Goal: Information Seeking & Learning: Learn about a topic

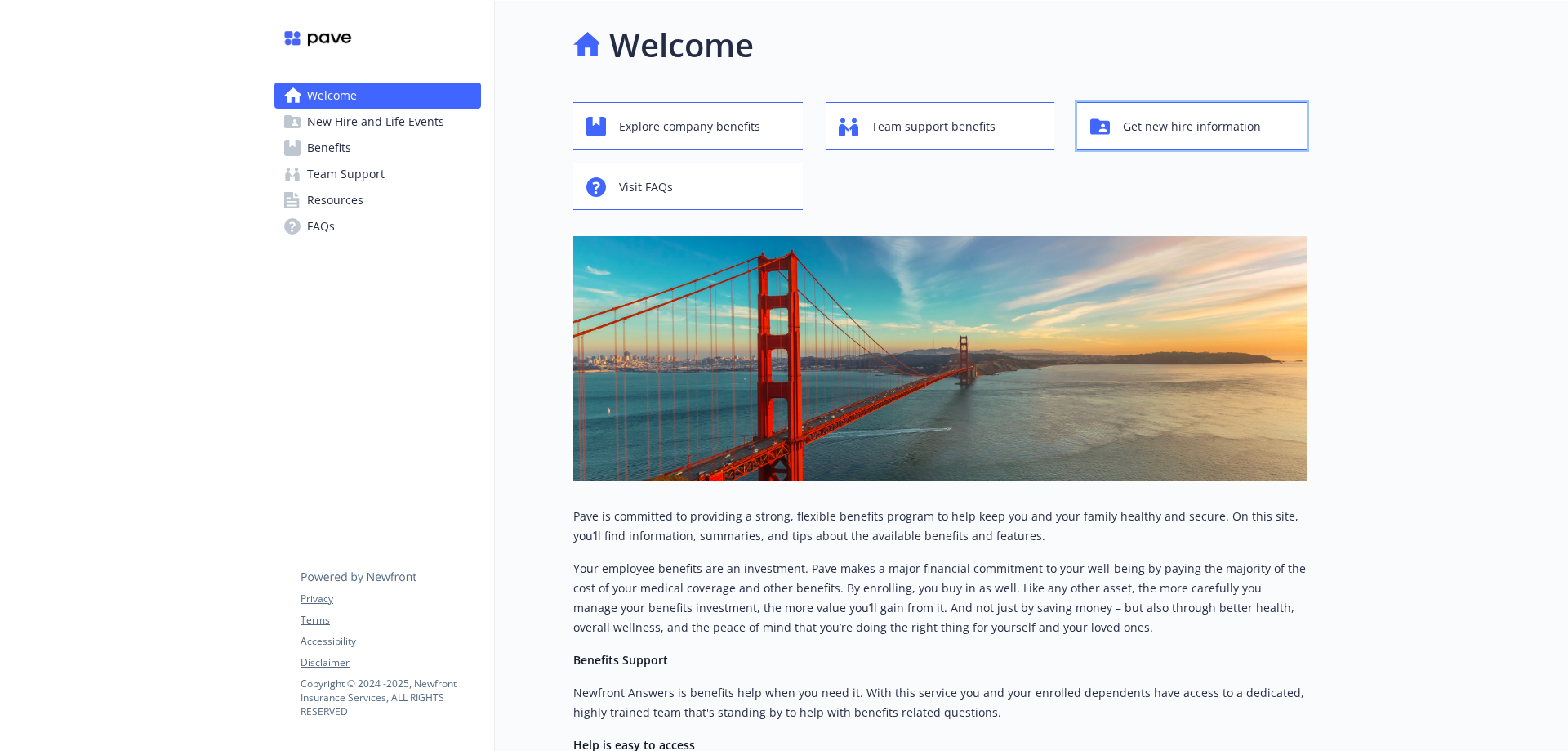
click at [1128, 137] on span "Get new hire information" at bounding box center [1191, 127] width 138 height 31
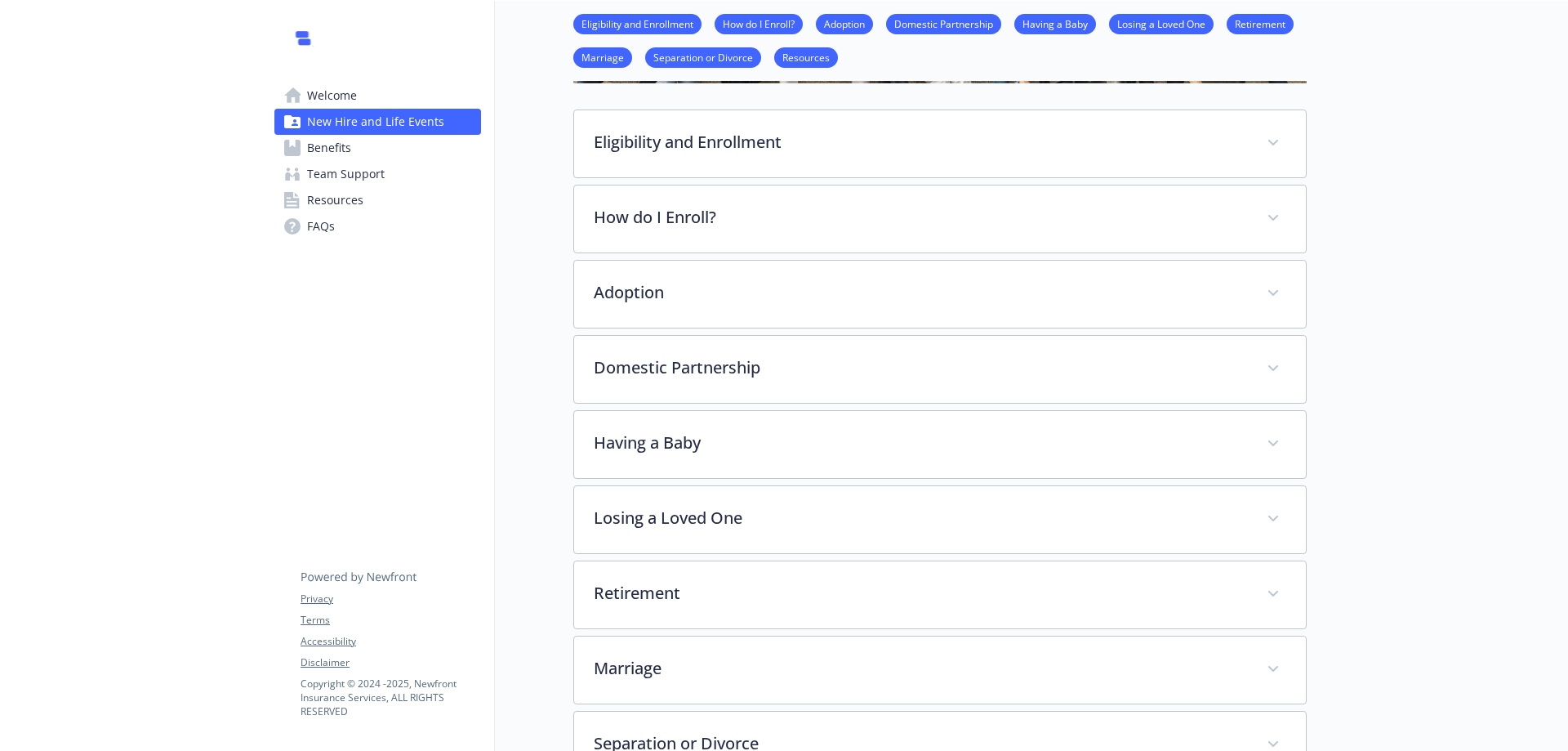
scroll to position [75, 0]
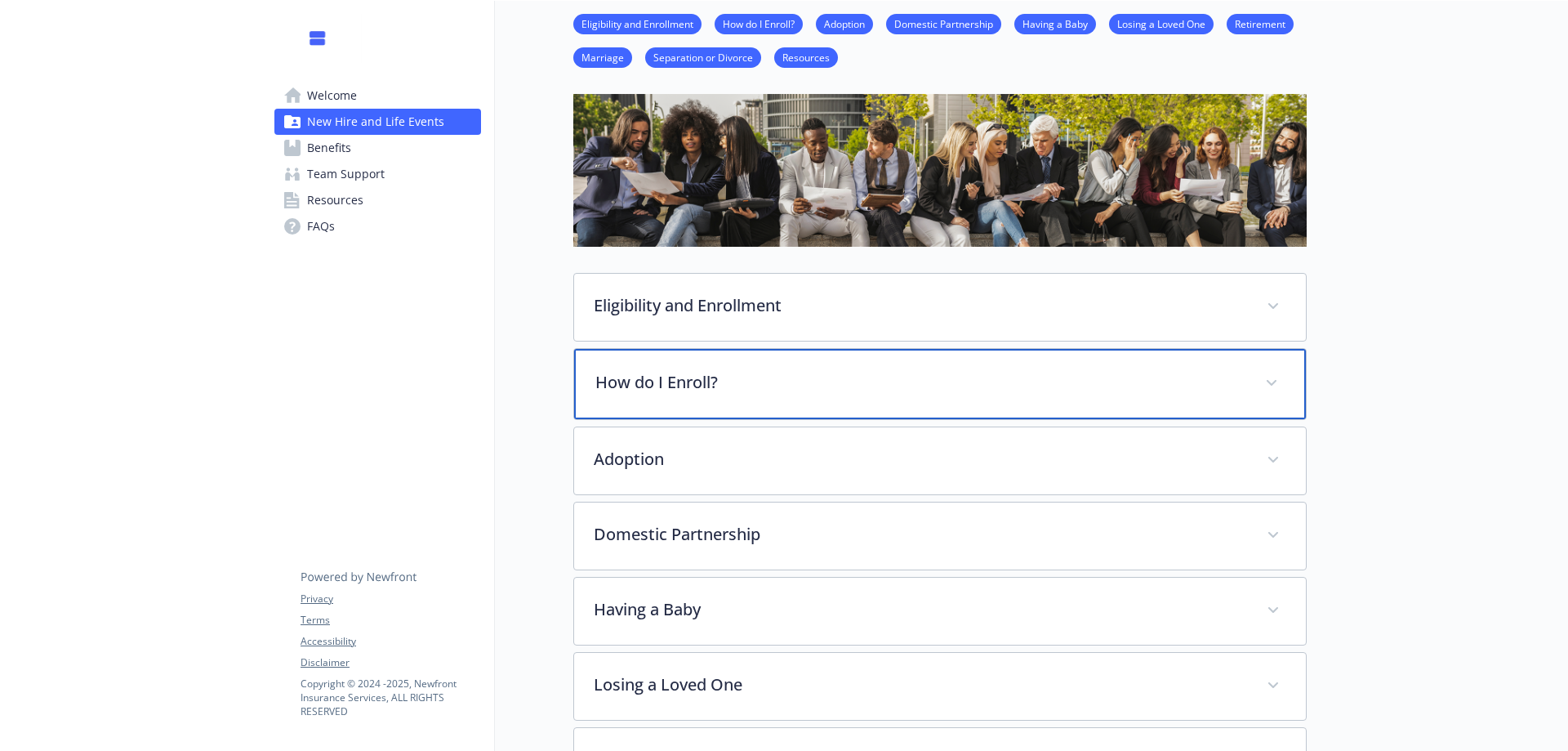
click at [707, 380] on p "How do I Enroll?" at bounding box center [920, 383] width 650 height 25
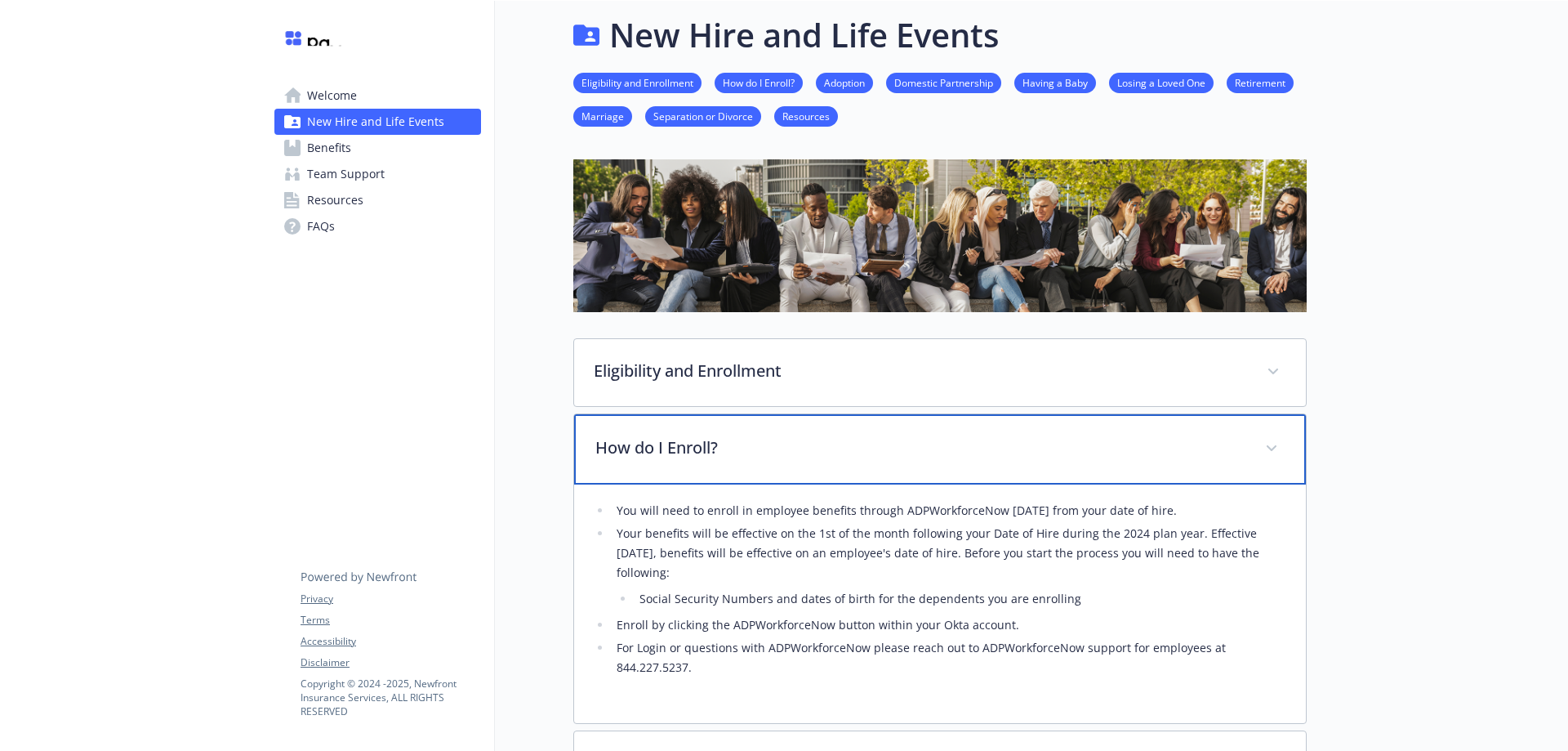
scroll to position [0, 0]
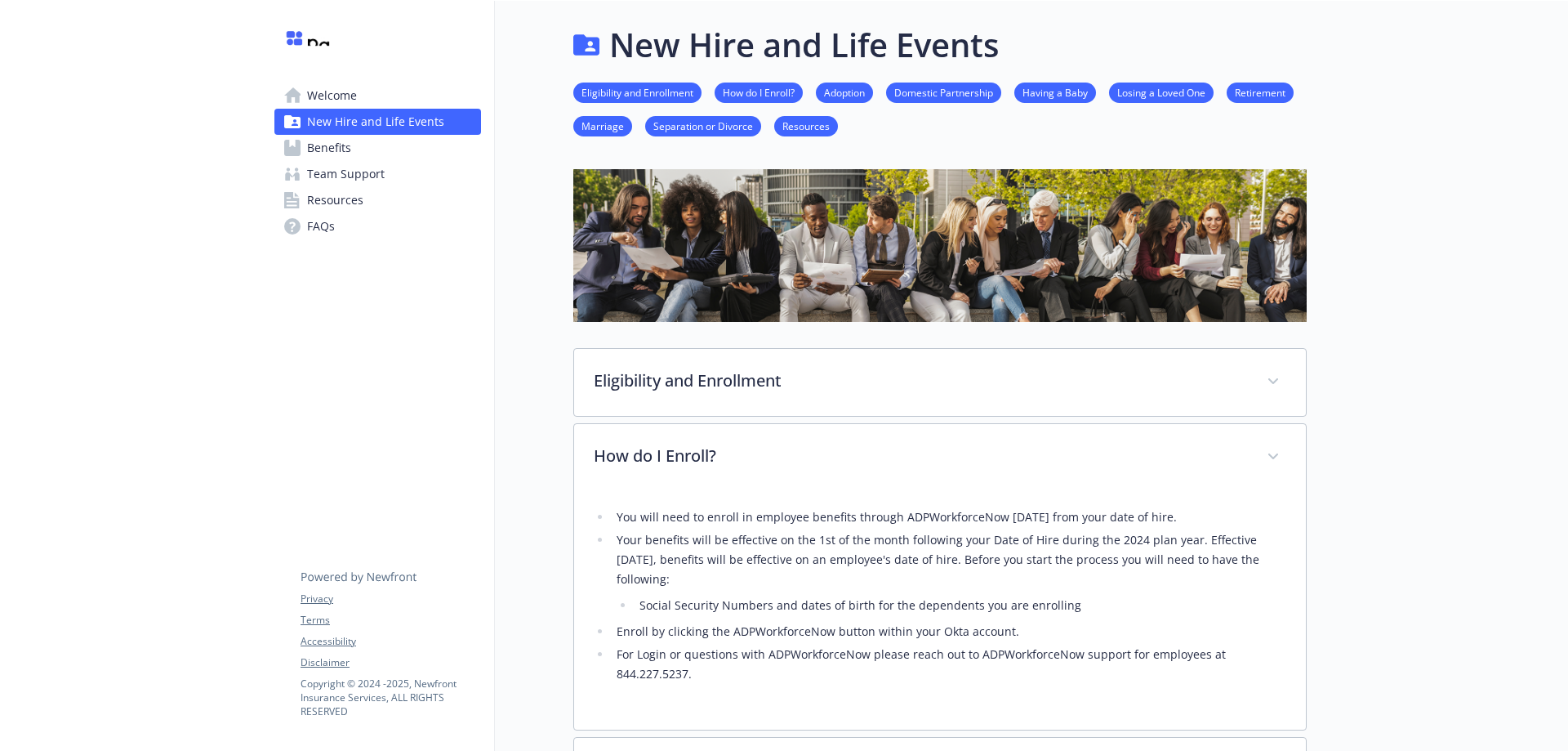
click at [680, 92] on link "Eligibility and Enrollment" at bounding box center [637, 92] width 128 height 16
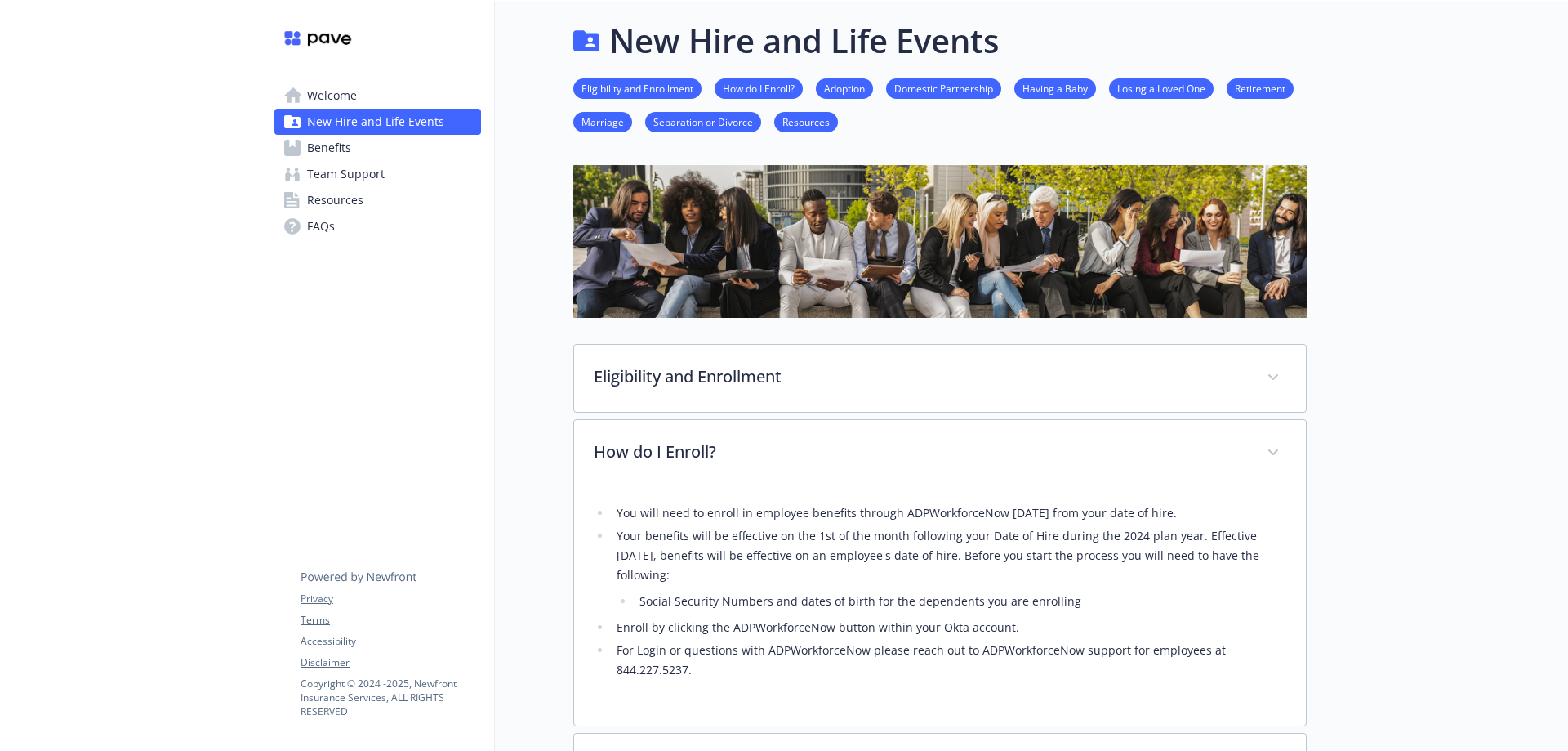
scroll to position [0, 12]
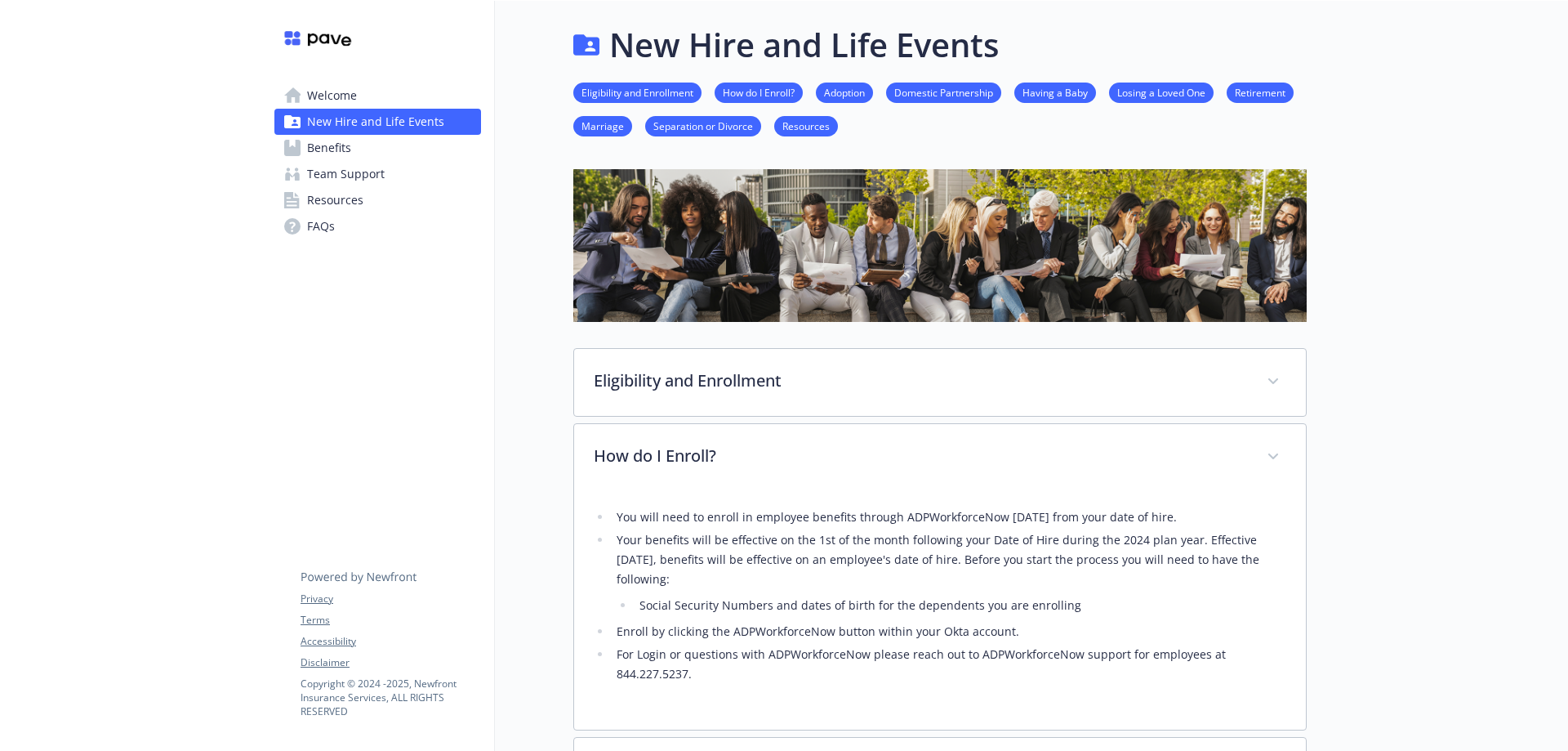
click at [326, 147] on span "Benefits" at bounding box center [328, 148] width 44 height 26
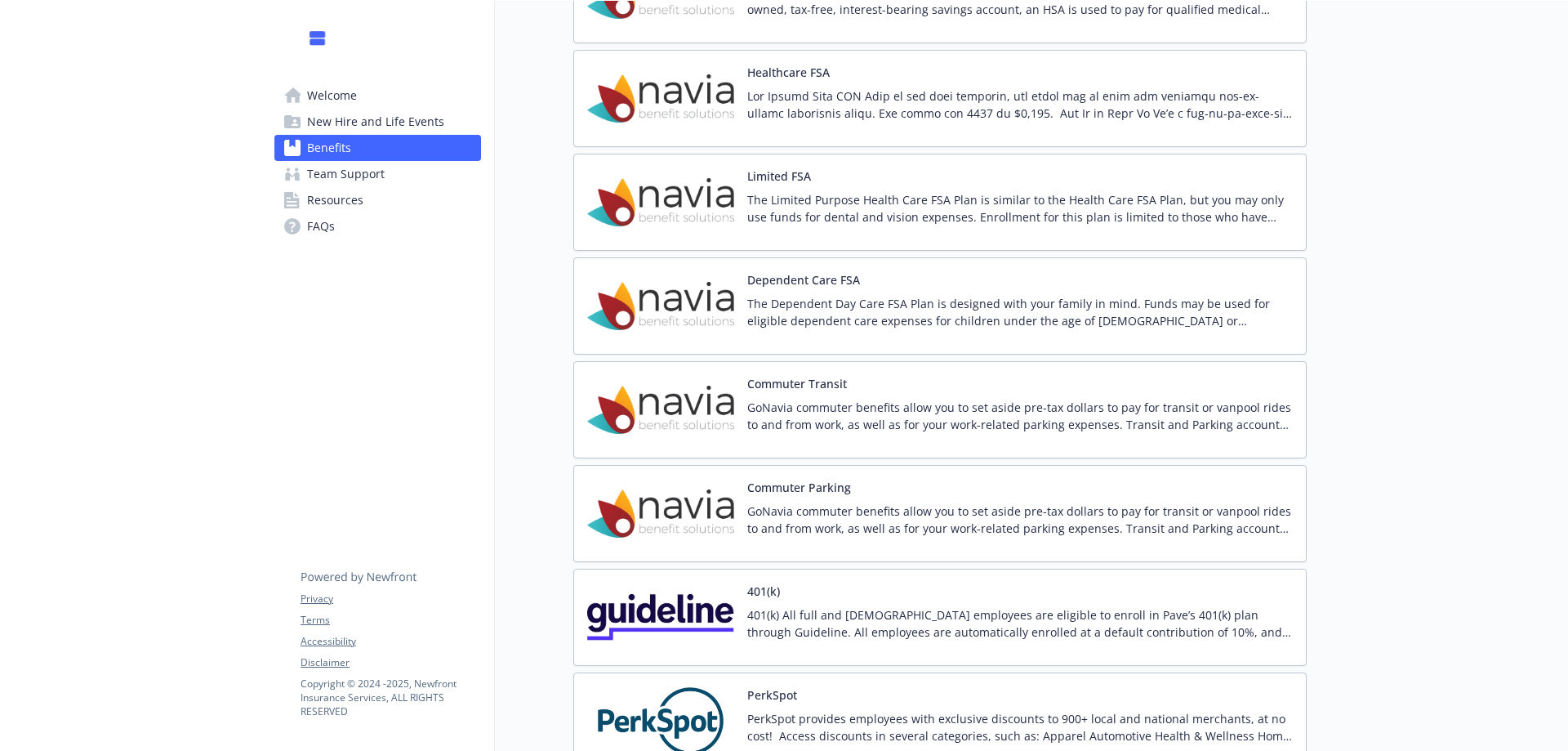
scroll to position [2125, 12]
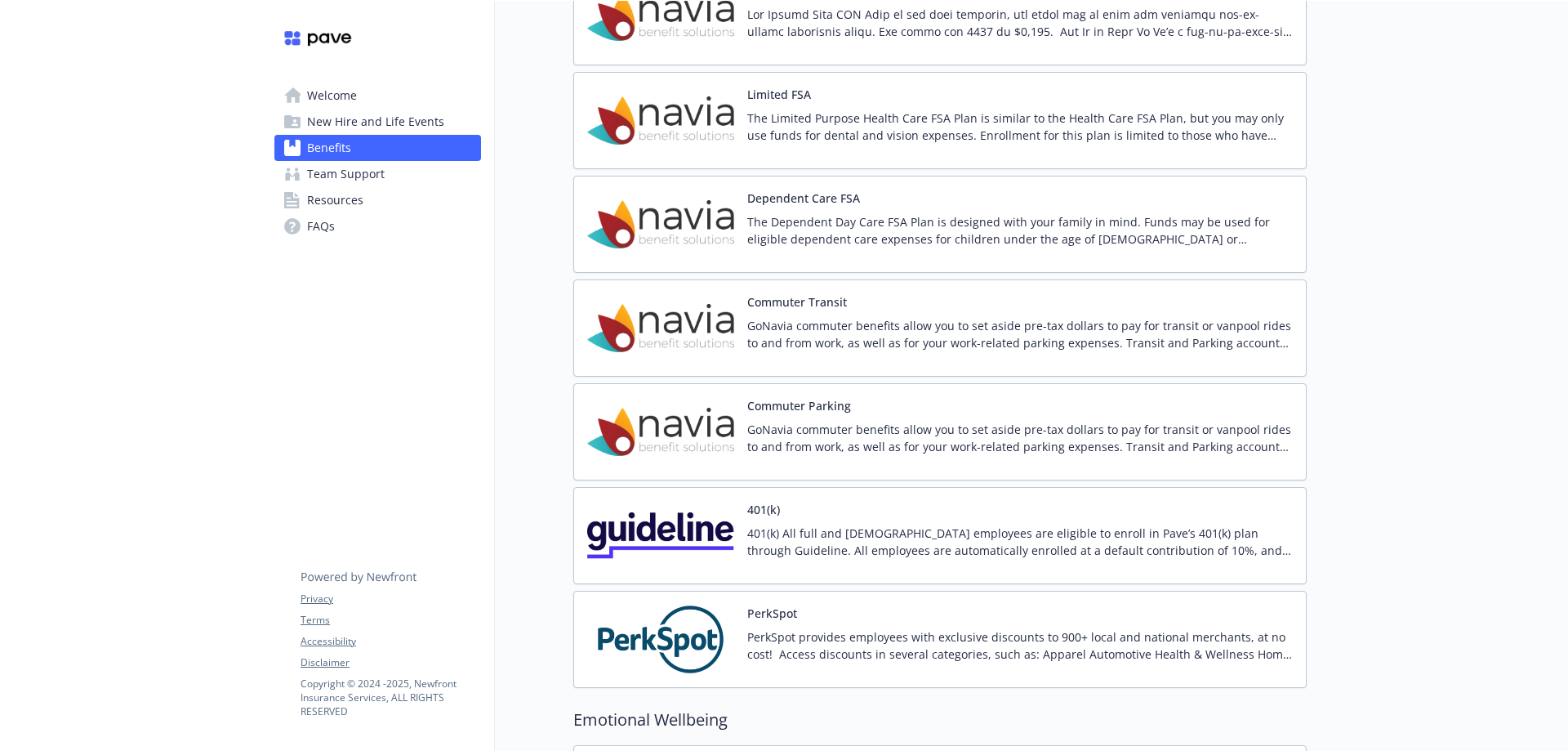
click at [819, 309] on button "Commuter Transit" at bounding box center [797, 302] width 100 height 17
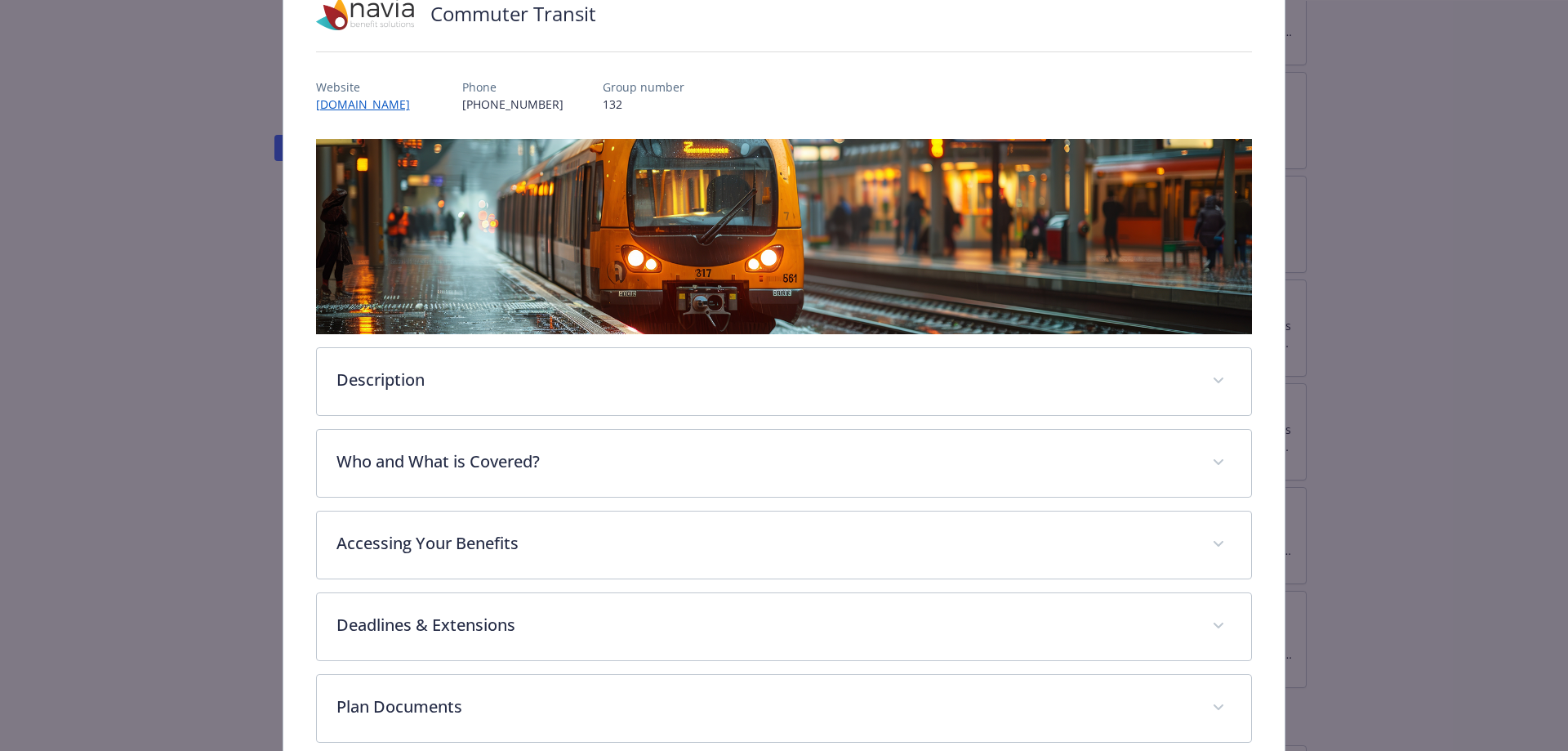
scroll to position [164, 0]
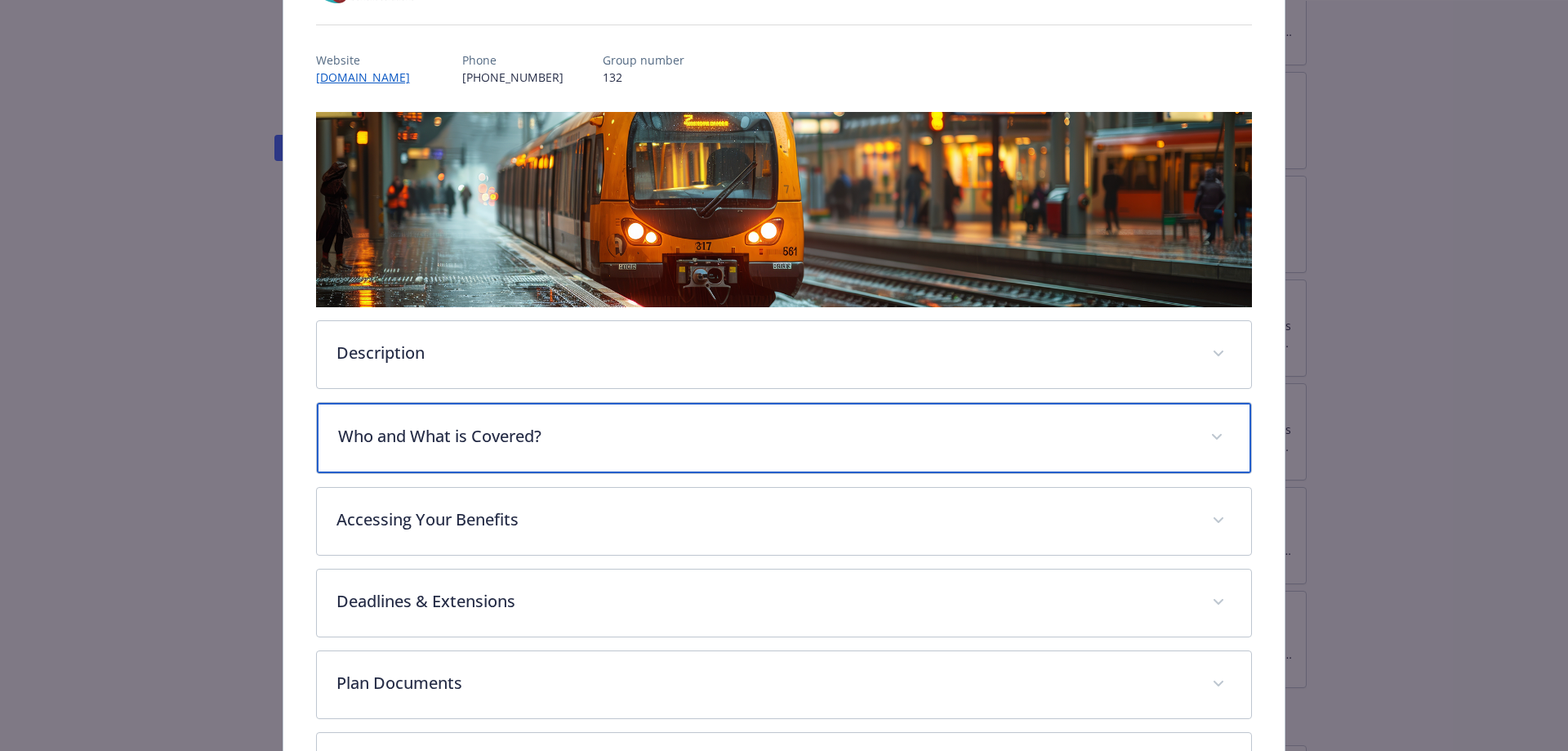
click at [478, 433] on p "Who and What is Covered?" at bounding box center [765, 437] width 853 height 25
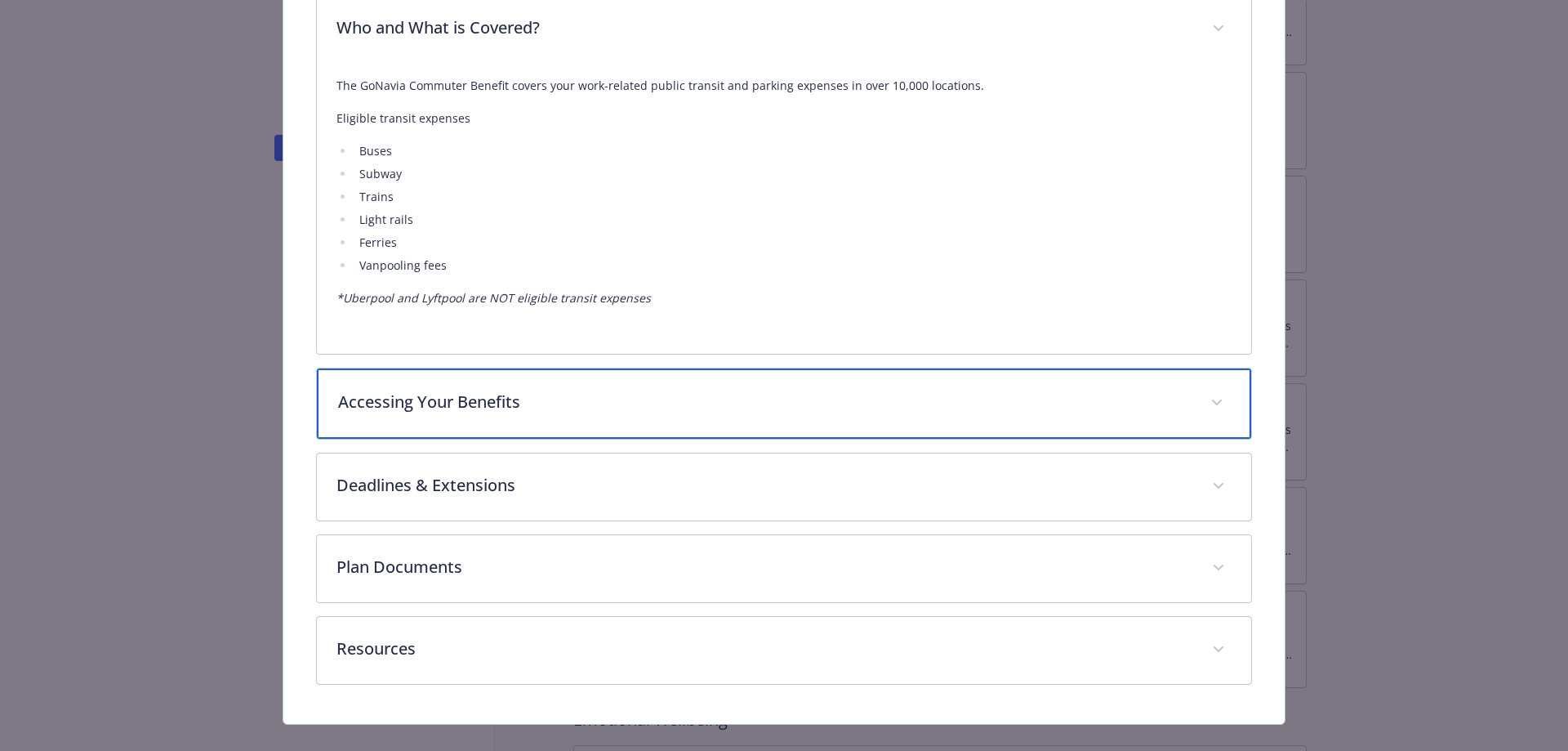
click at [538, 417] on div "Accessing Your Benefits" at bounding box center [784, 404] width 935 height 70
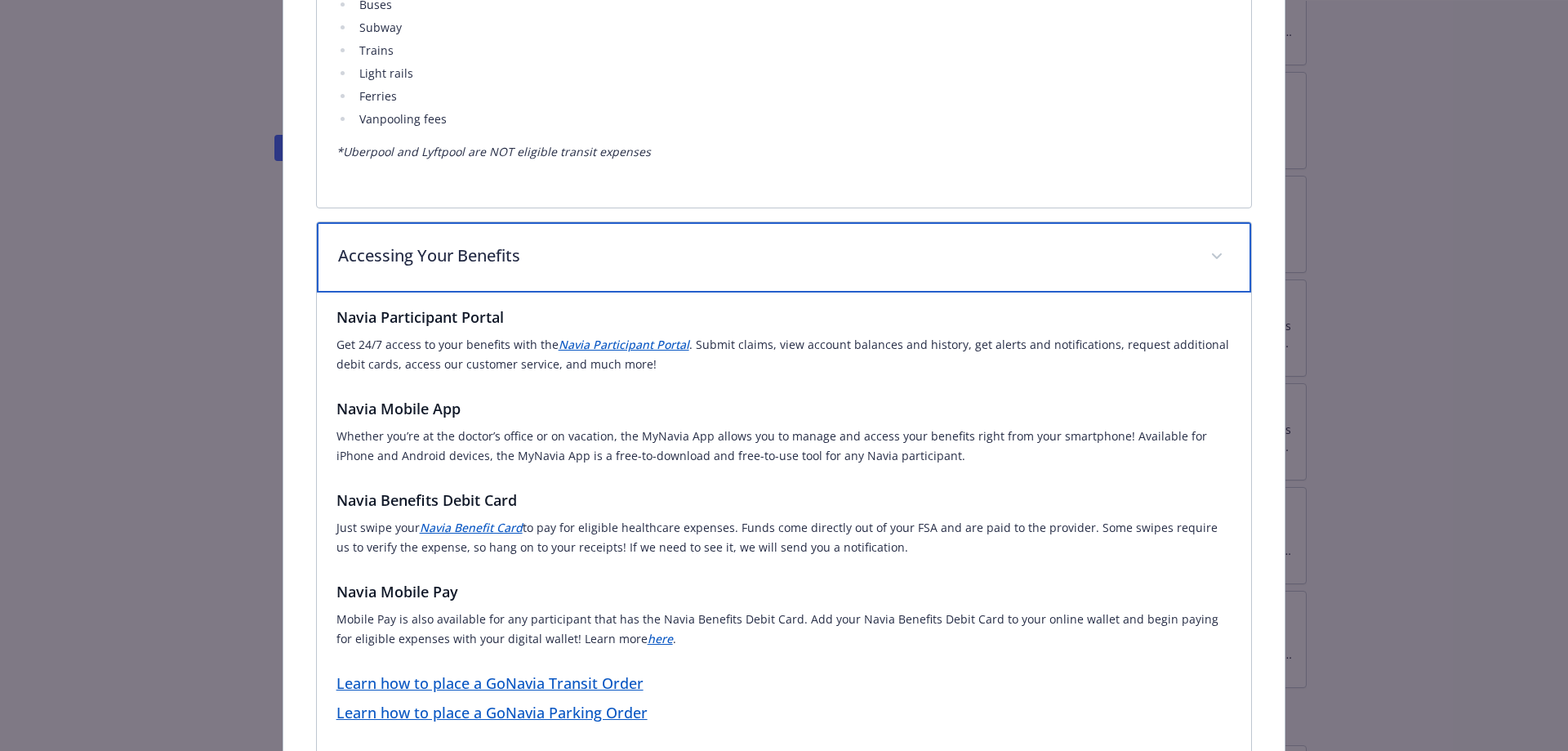
scroll to position [816, 0]
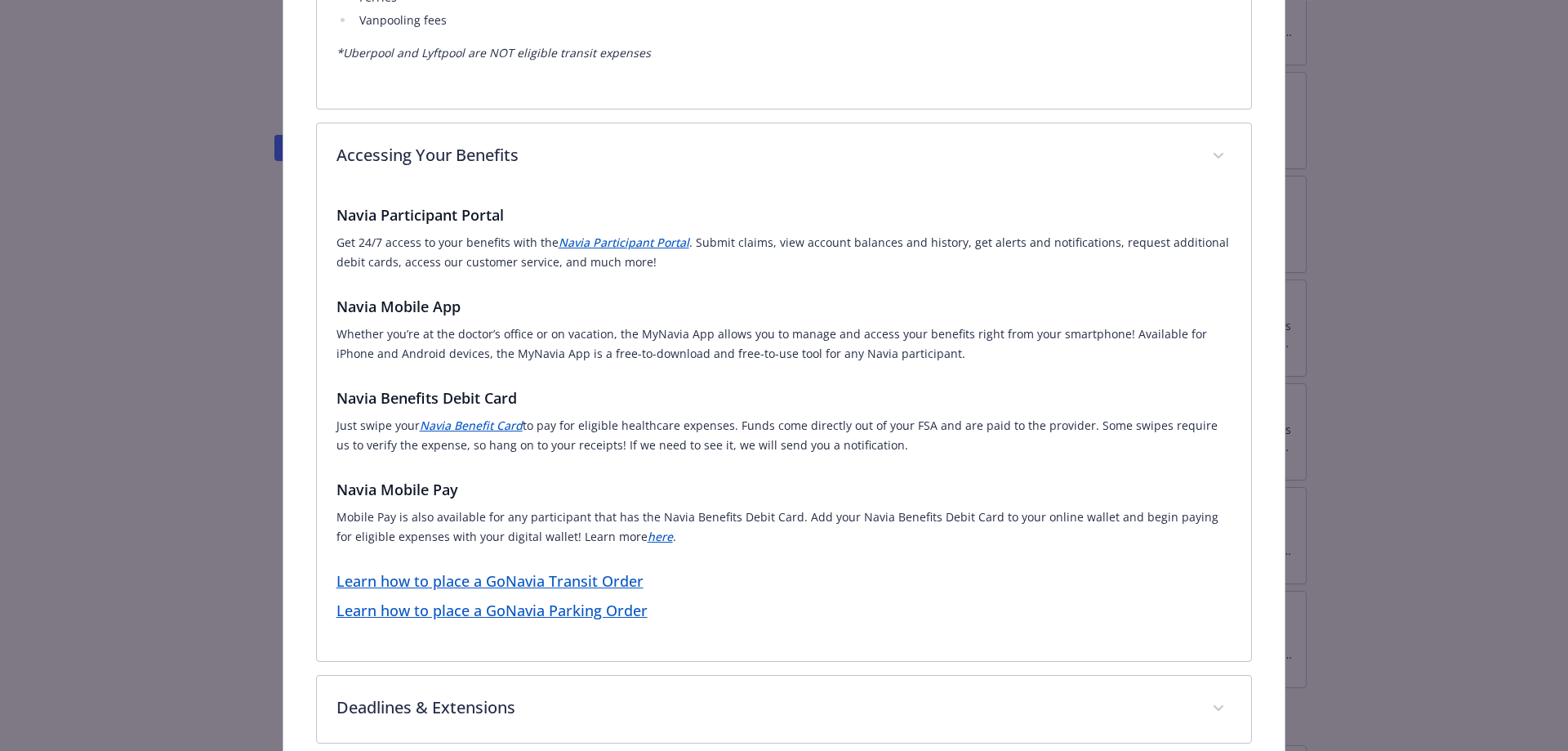
click at [586, 580] on link "Learn how to place a GoNavia Transit Order" at bounding box center [489, 581] width 307 height 20
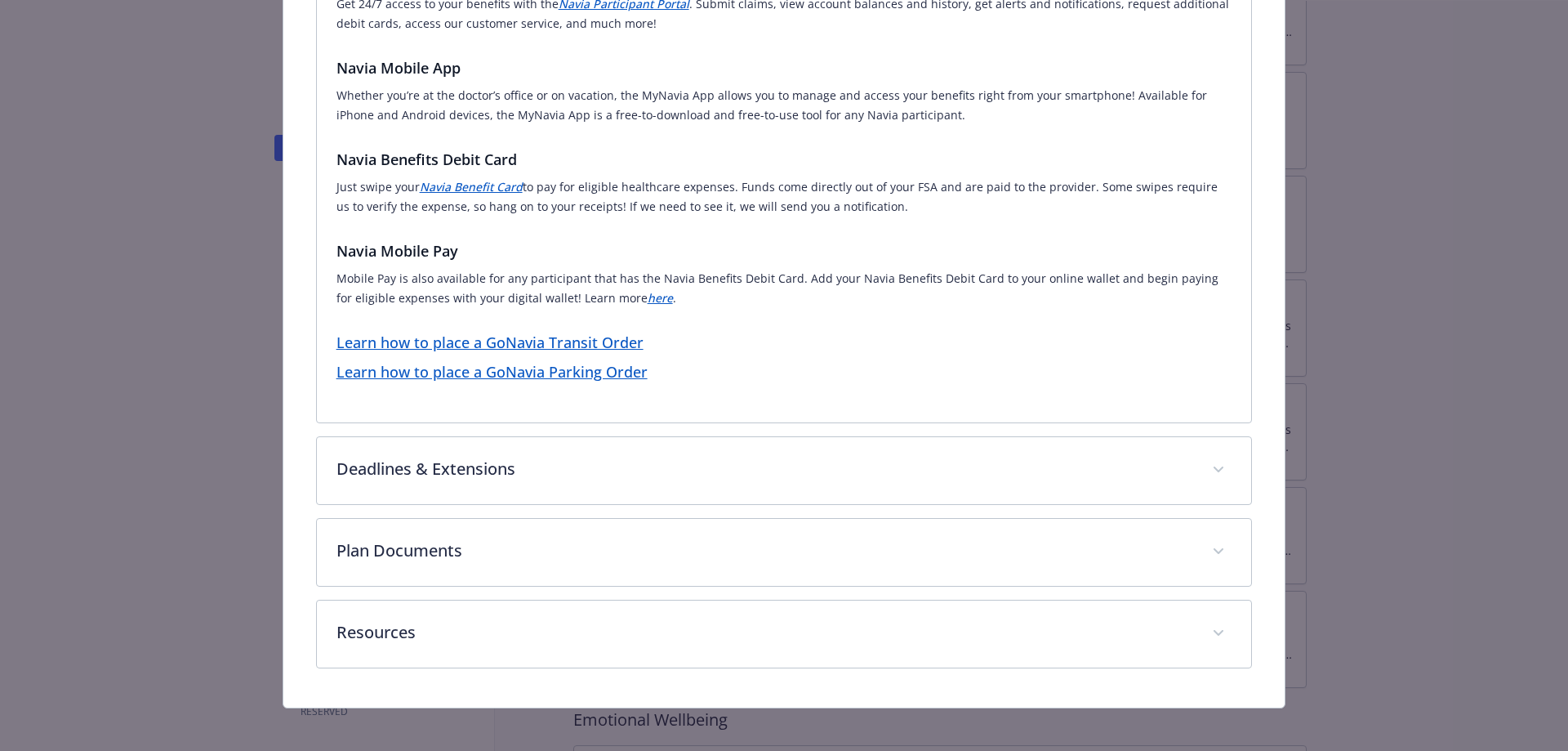
scroll to position [1062, 0]
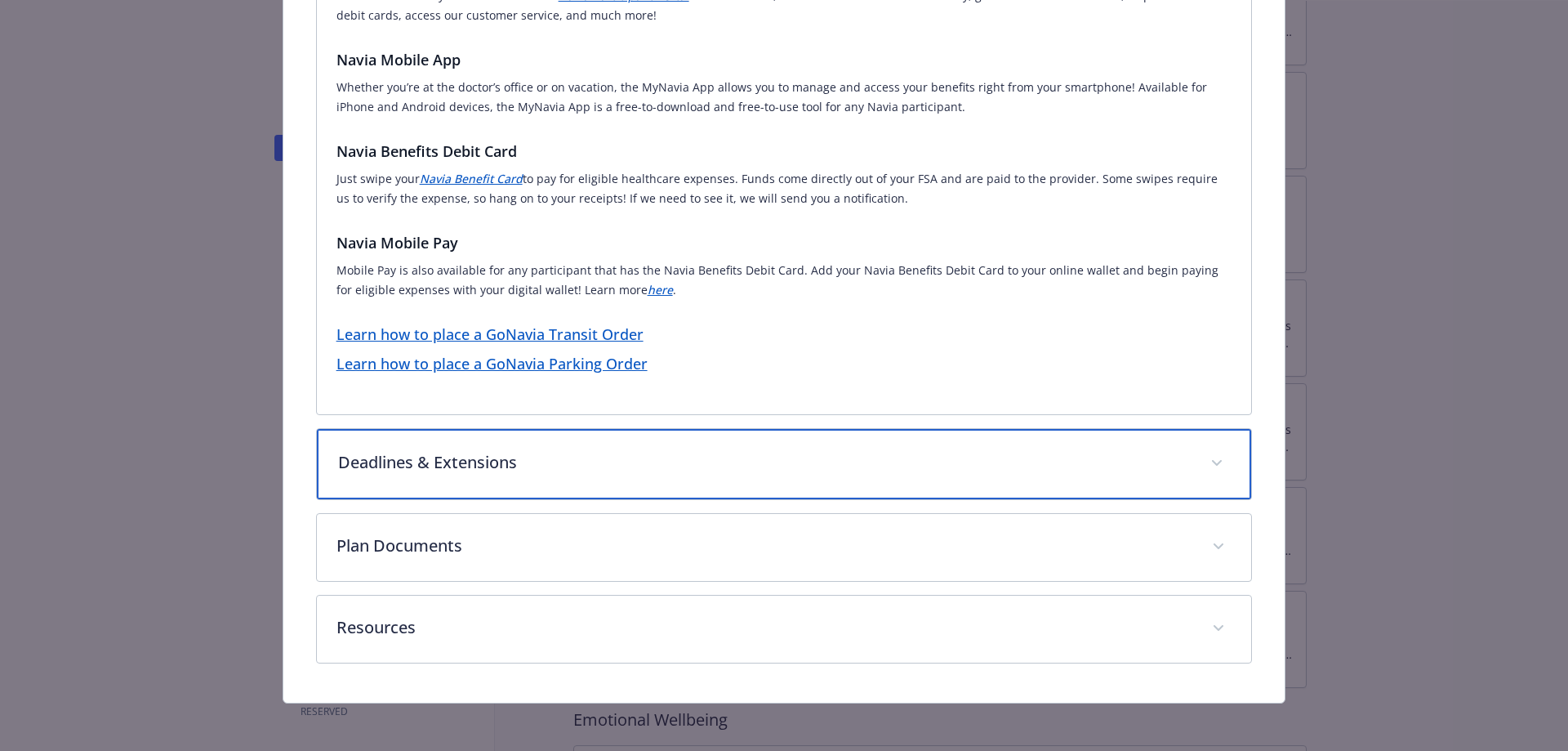
click at [441, 463] on p "Deadlines & Extensions" at bounding box center [765, 462] width 853 height 25
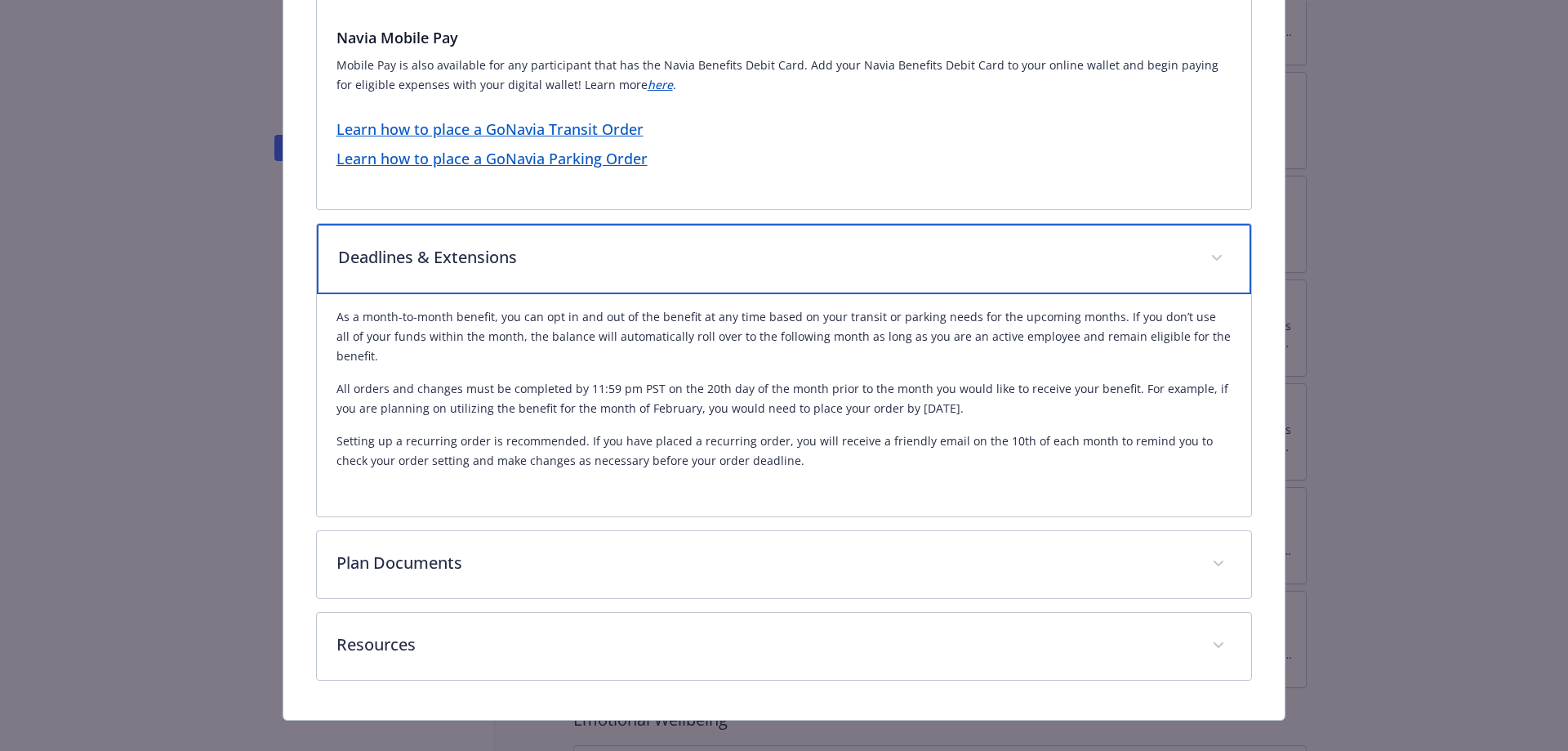
scroll to position [1268, 0]
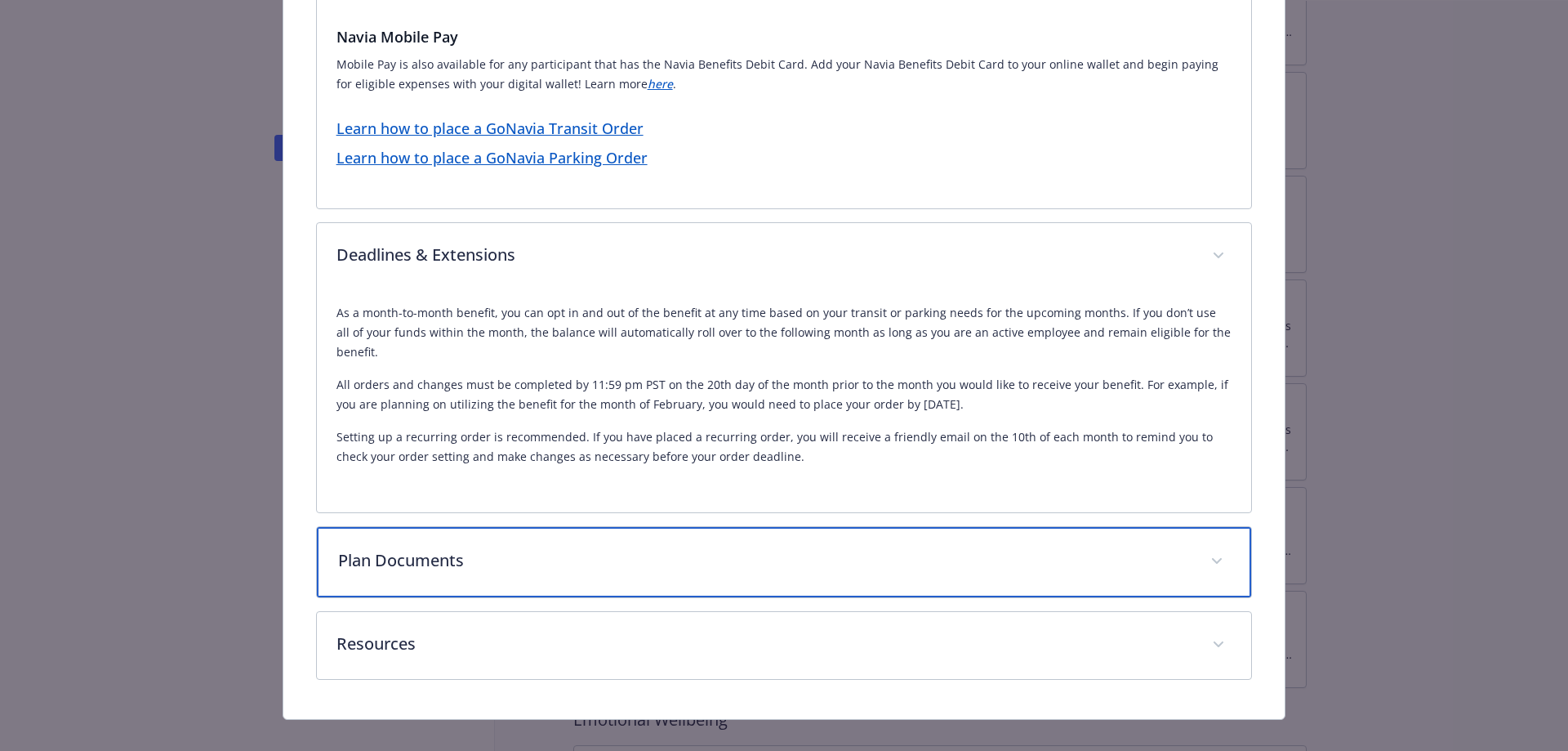
click at [436, 548] on p "Plan Documents" at bounding box center [765, 561] width 853 height 25
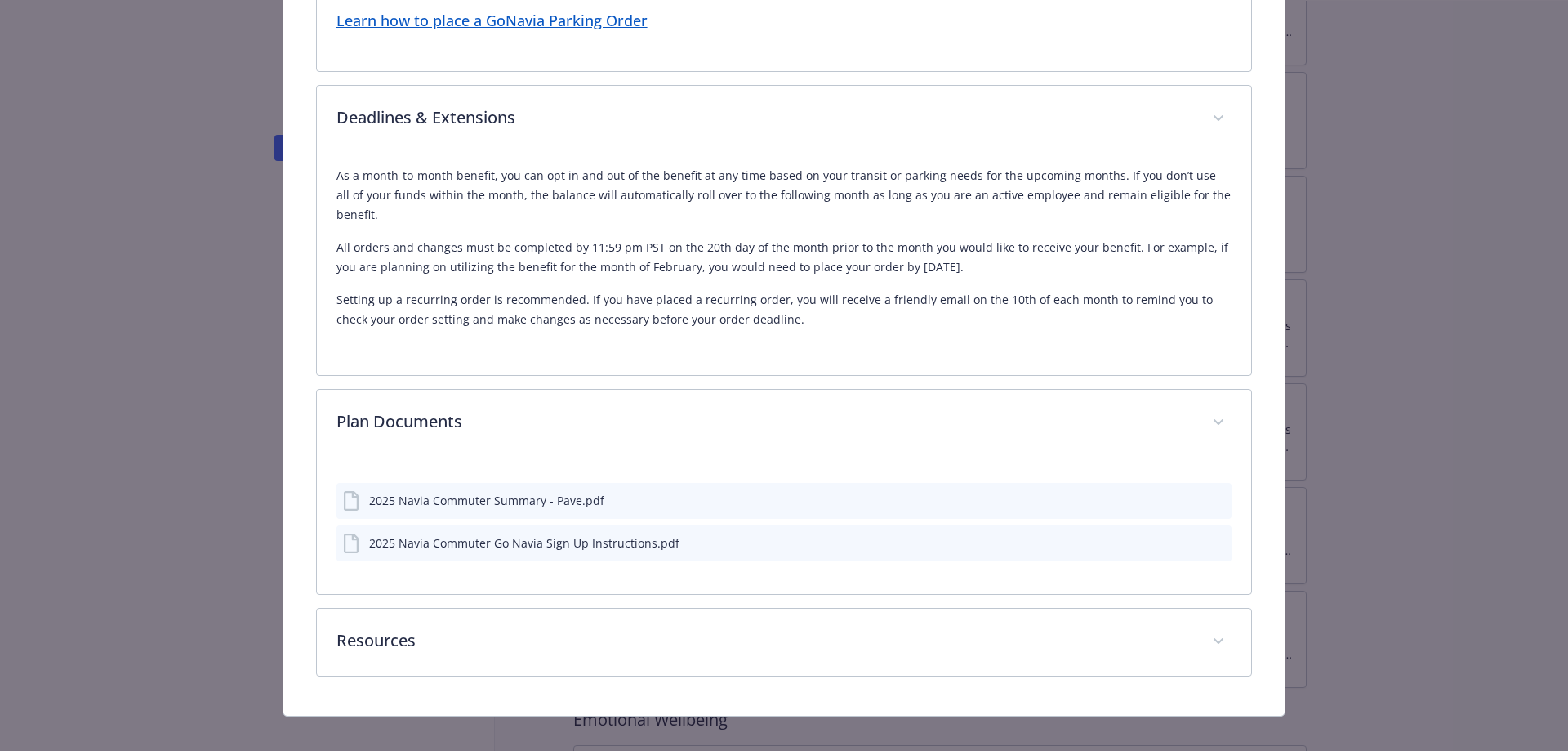
scroll to position [1402, 0]
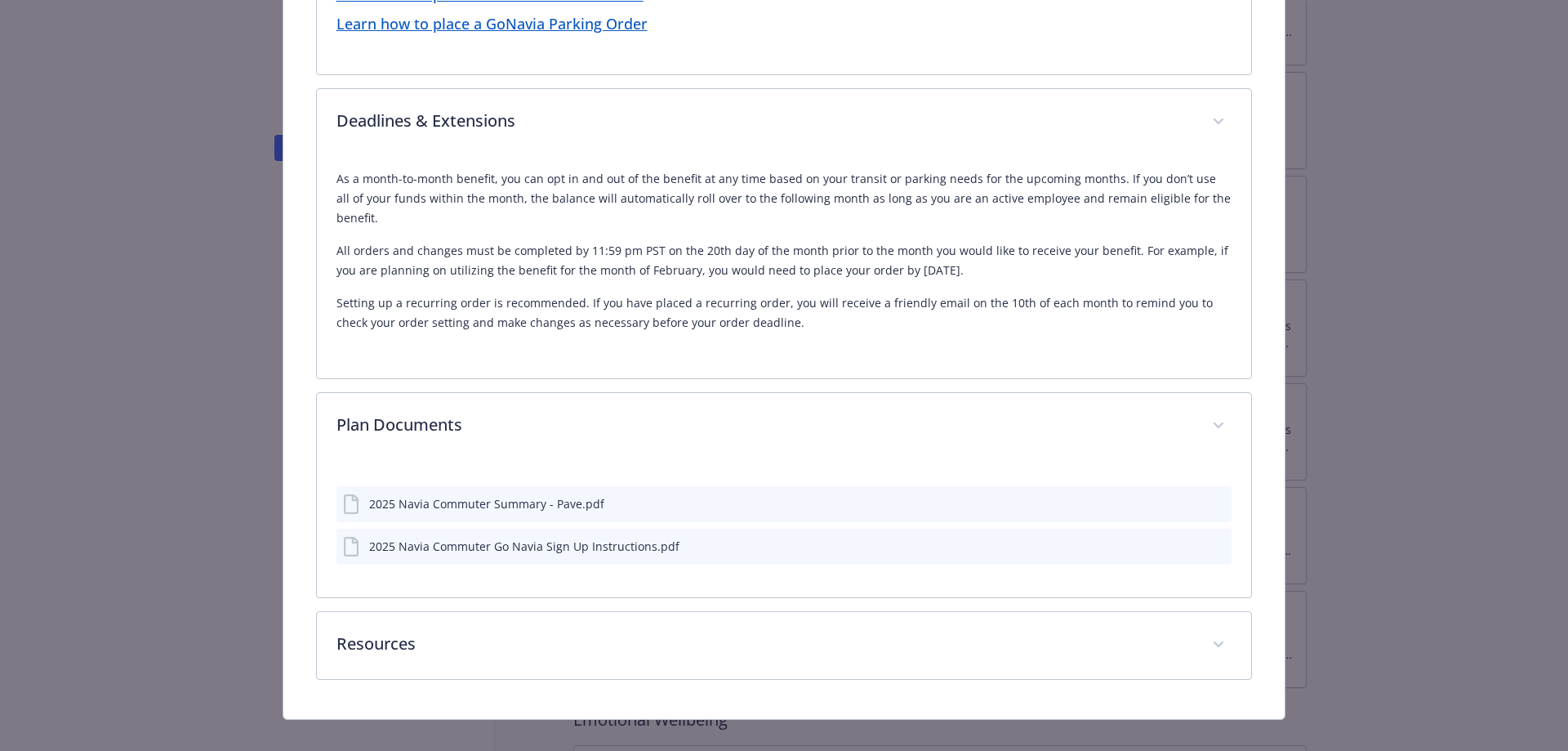
click at [641, 538] on div "2025 Navia Commuter Go Navia Sign Up Instructions.pdf" at bounding box center [524, 546] width 310 height 17
click at [1184, 538] on icon "download file" at bounding box center [1189, 545] width 13 height 13
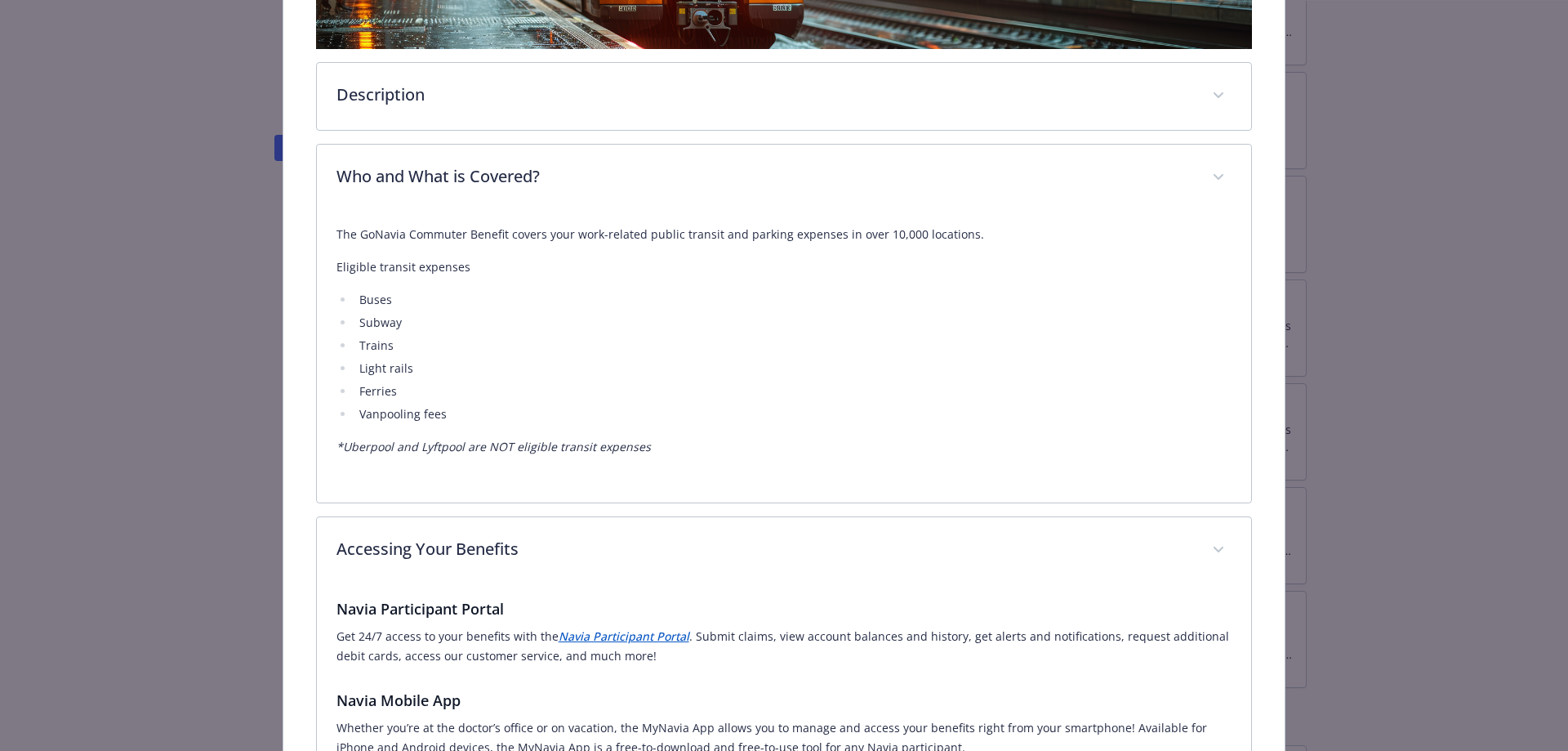
scroll to position [0, 0]
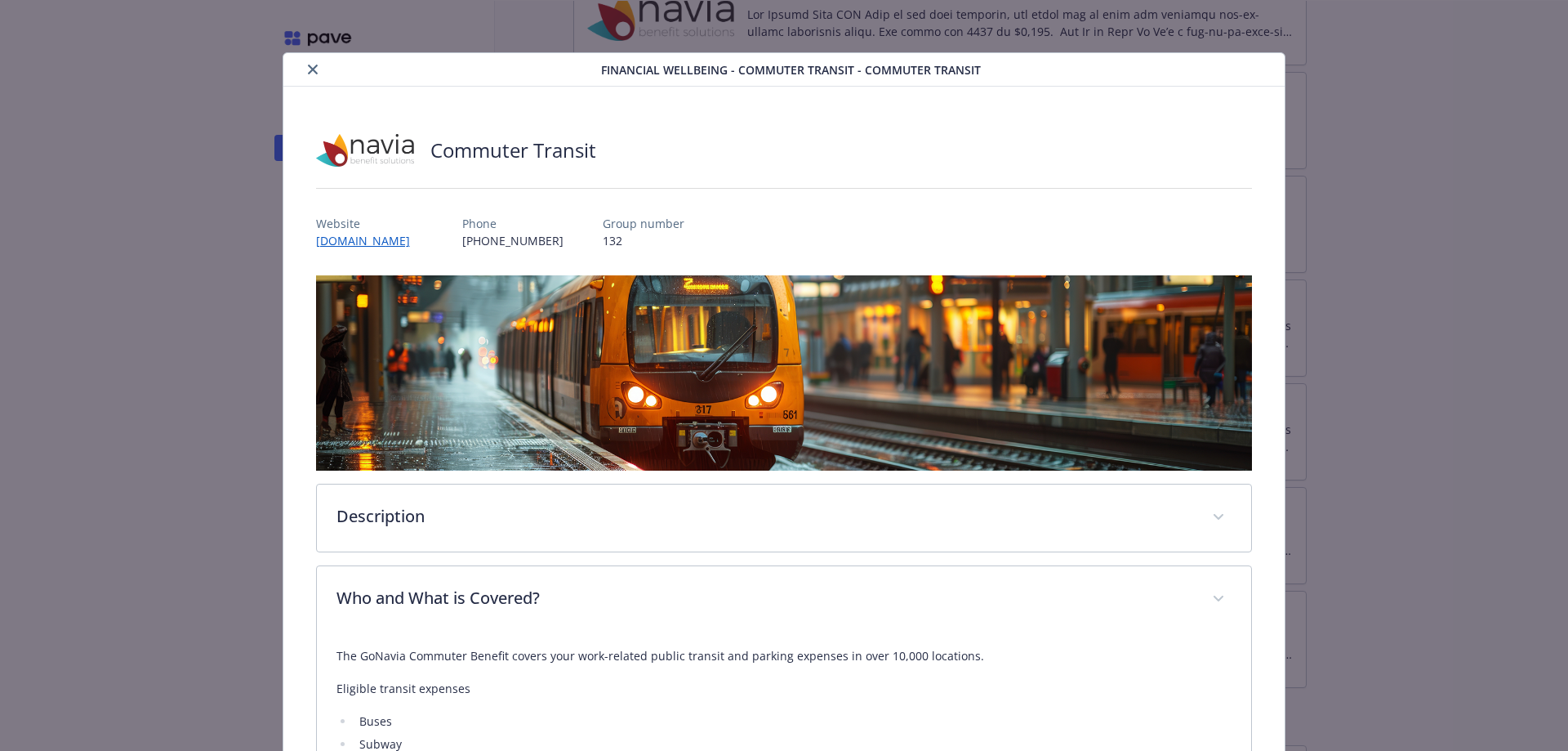
click at [307, 65] on icon "close" at bounding box center [312, 69] width 10 height 10
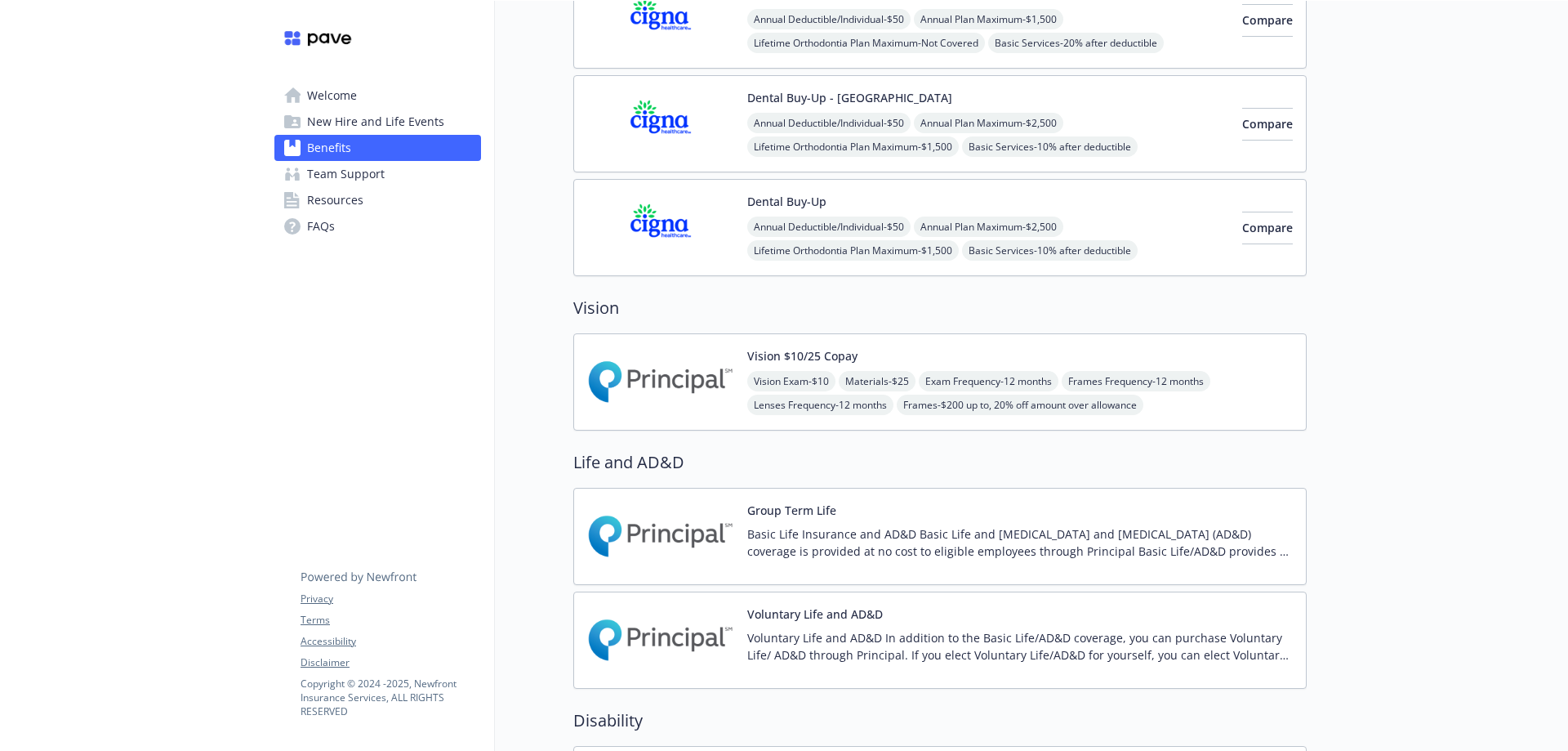
scroll to position [0, 12]
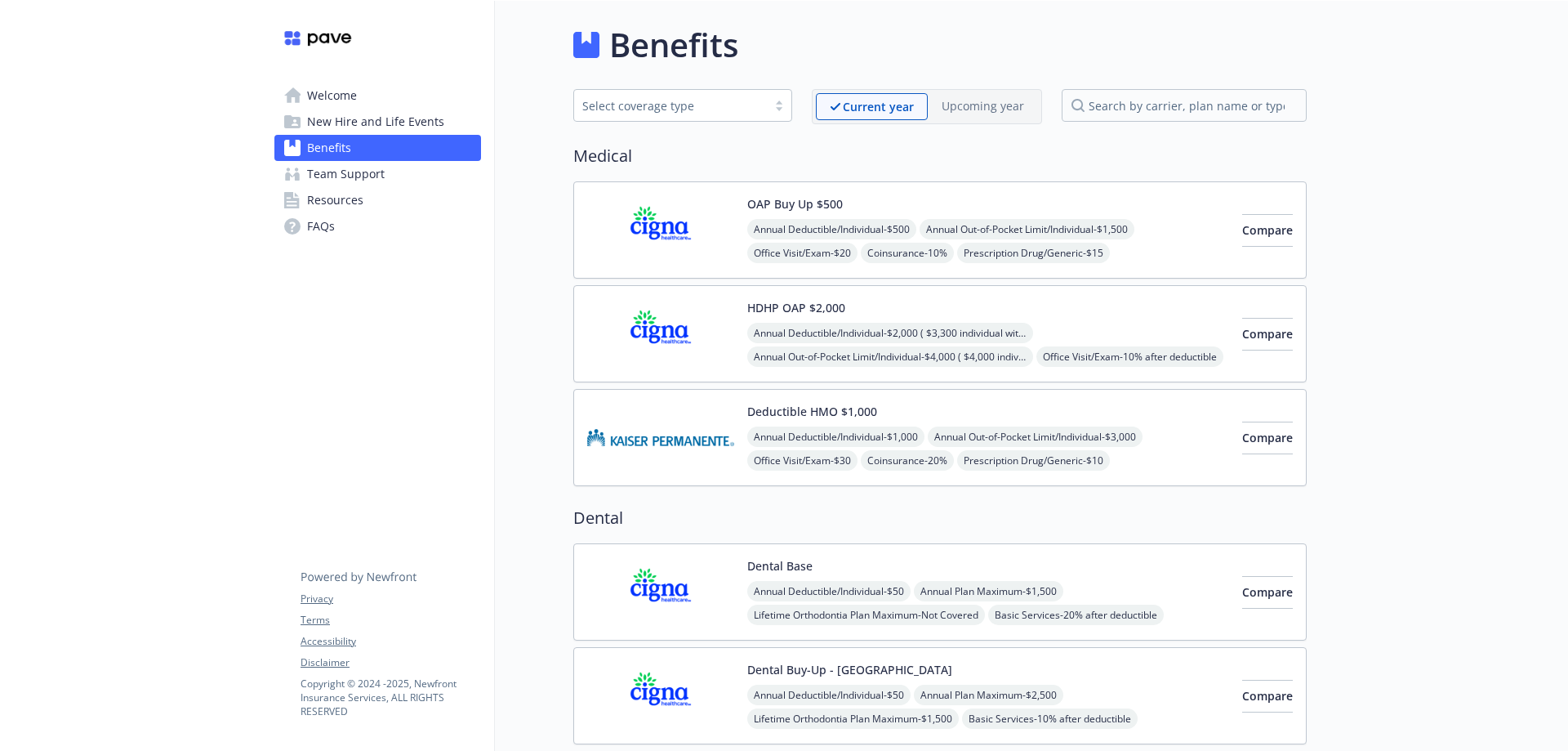
click at [348, 98] on link "Welcome" at bounding box center [378, 96] width 207 height 26
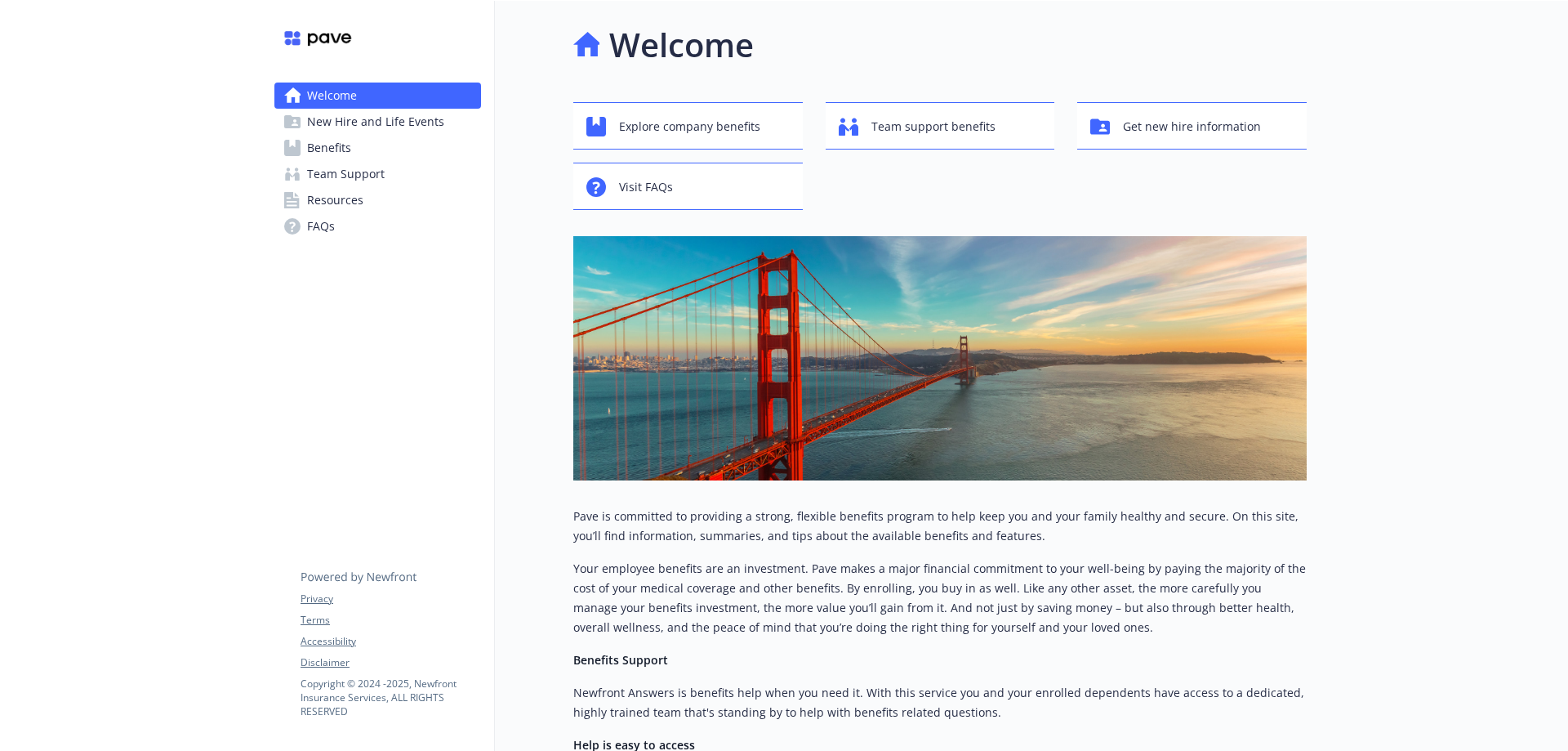
click at [1308, 575] on div at bounding box center [1437, 529] width 261 height 1056
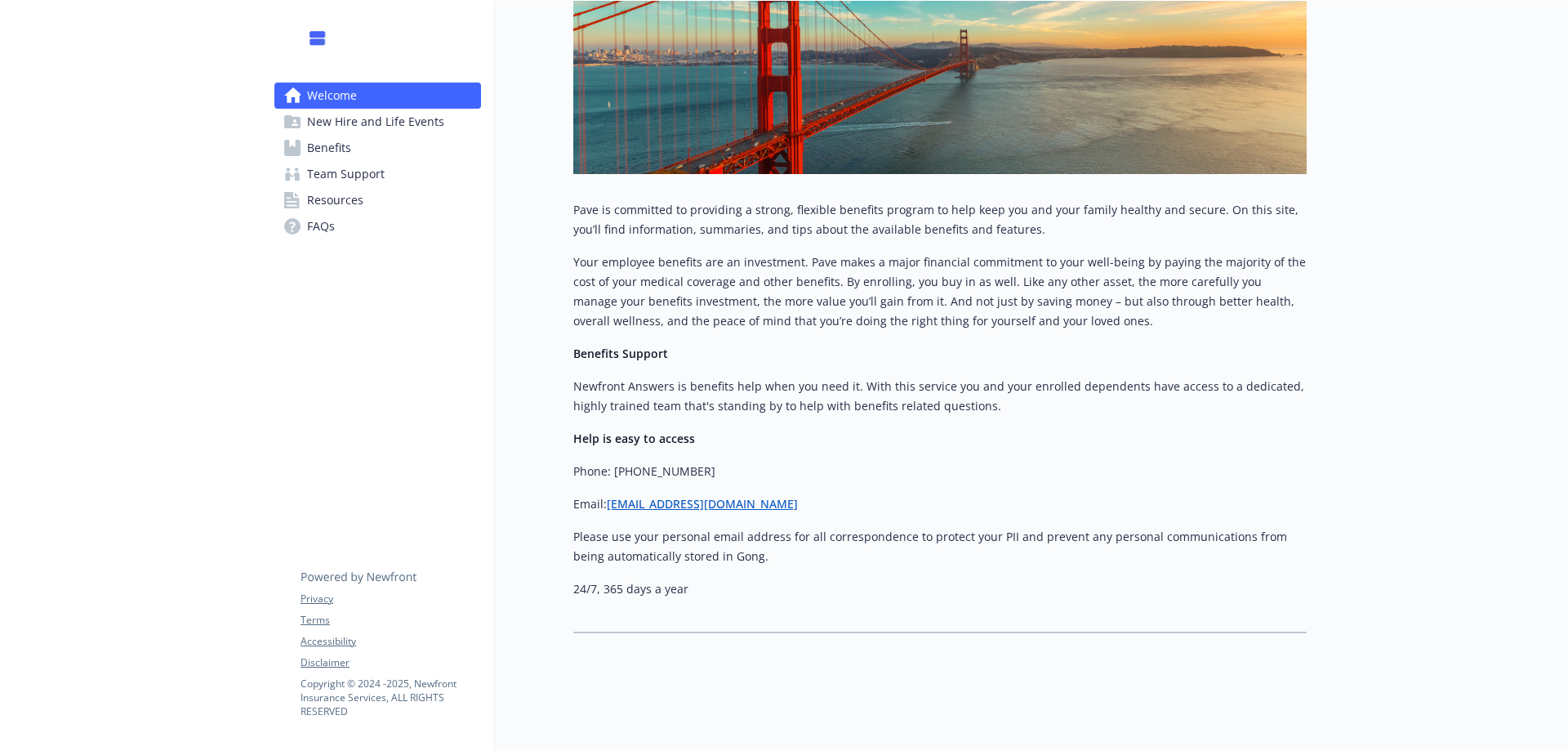
scroll to position [0, 12]
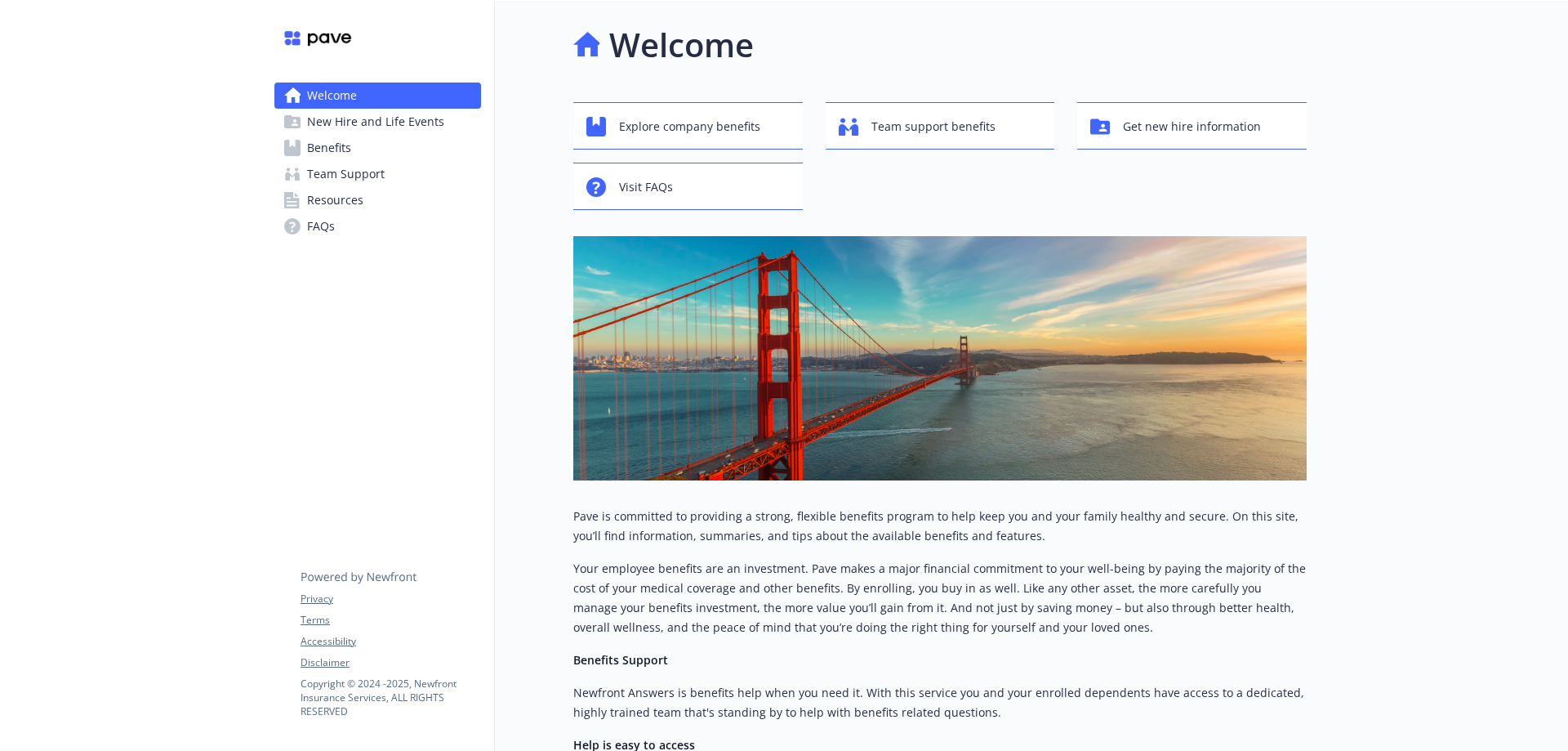
click at [323, 143] on span "Benefits" at bounding box center [328, 148] width 44 height 26
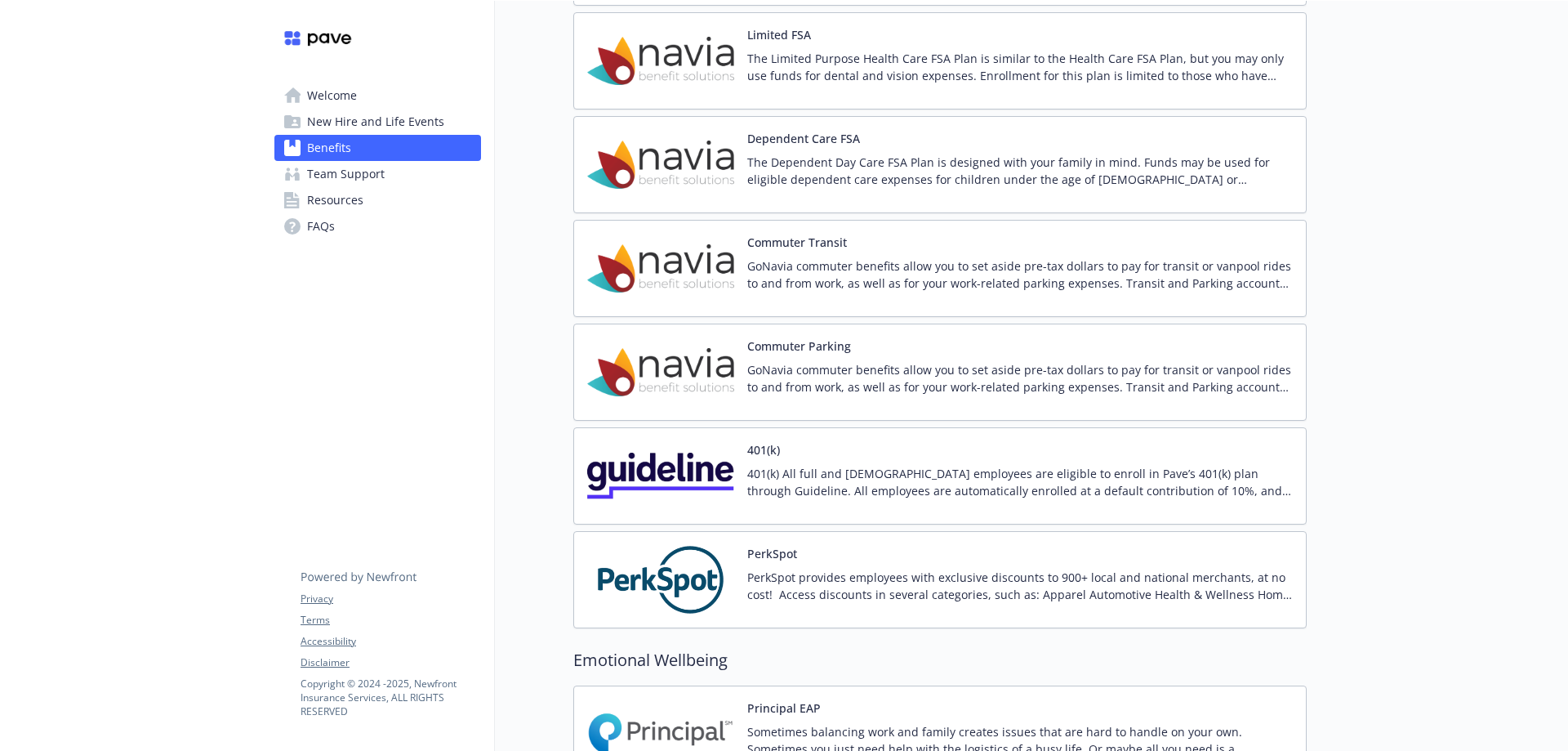
scroll to position [2288, 12]
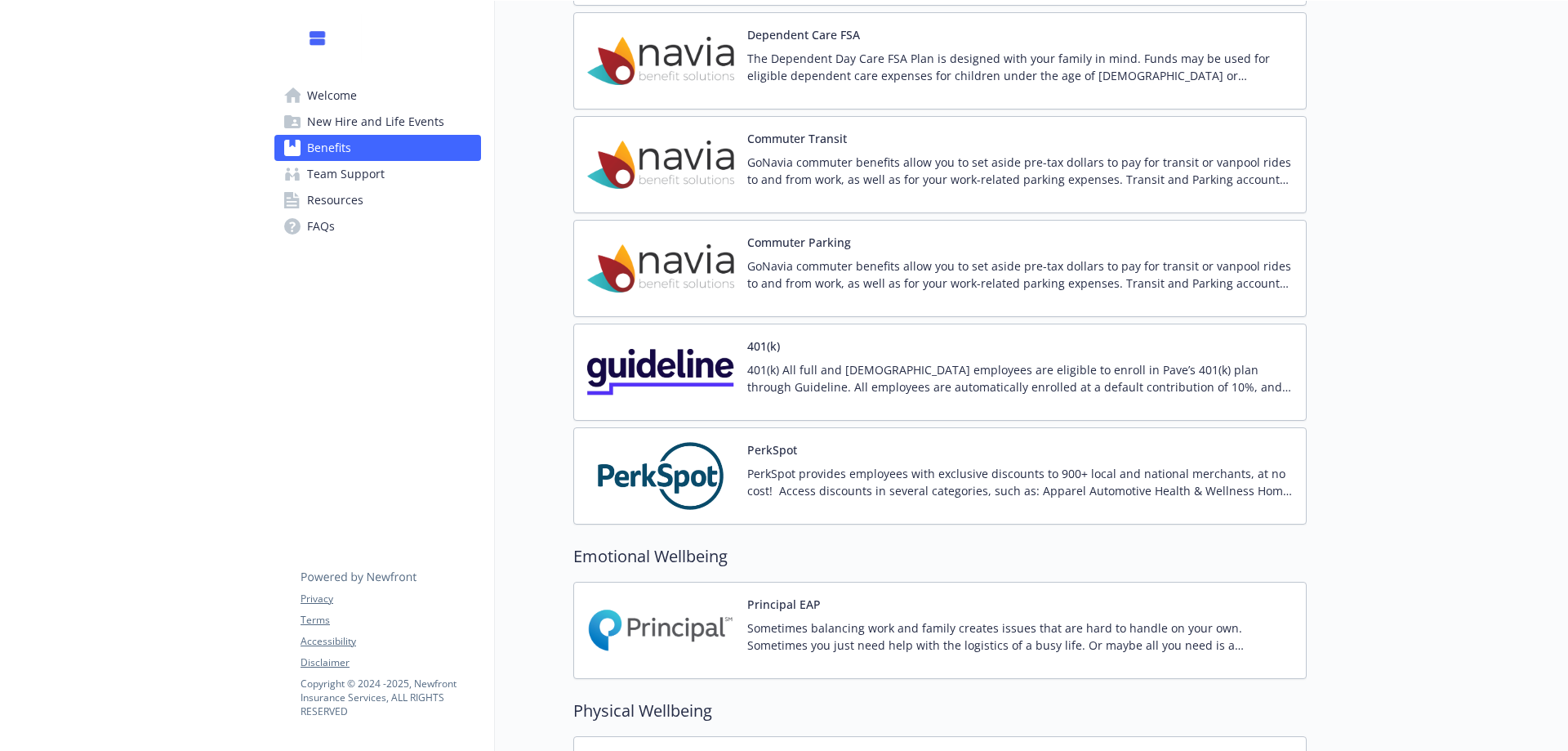
click at [809, 155] on p "GoNavia commuter benefits allow you to set aside pre-tax dollars to pay for tra…" at bounding box center [1020, 170] width 546 height 34
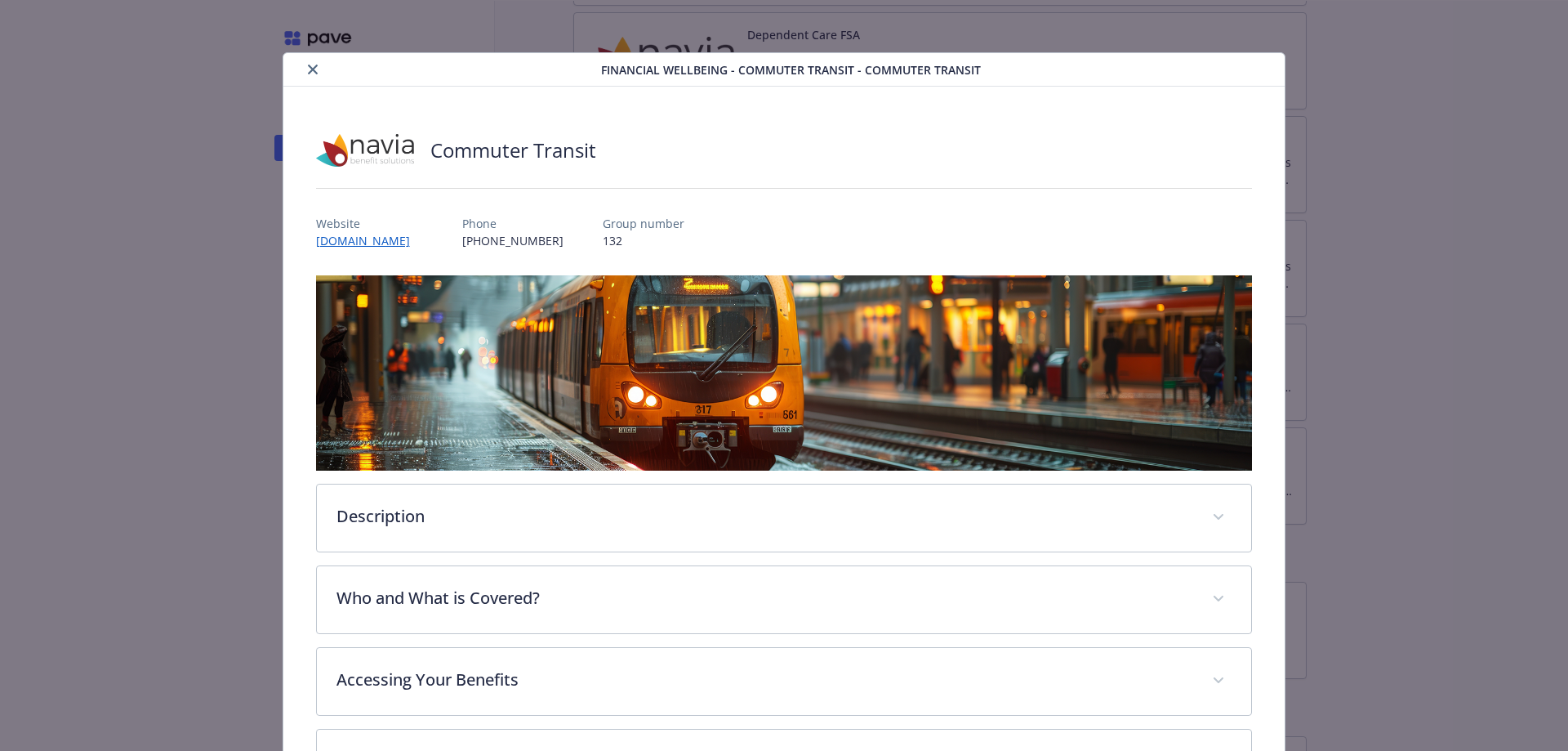
click at [307, 71] on icon "close" at bounding box center [312, 69] width 10 height 10
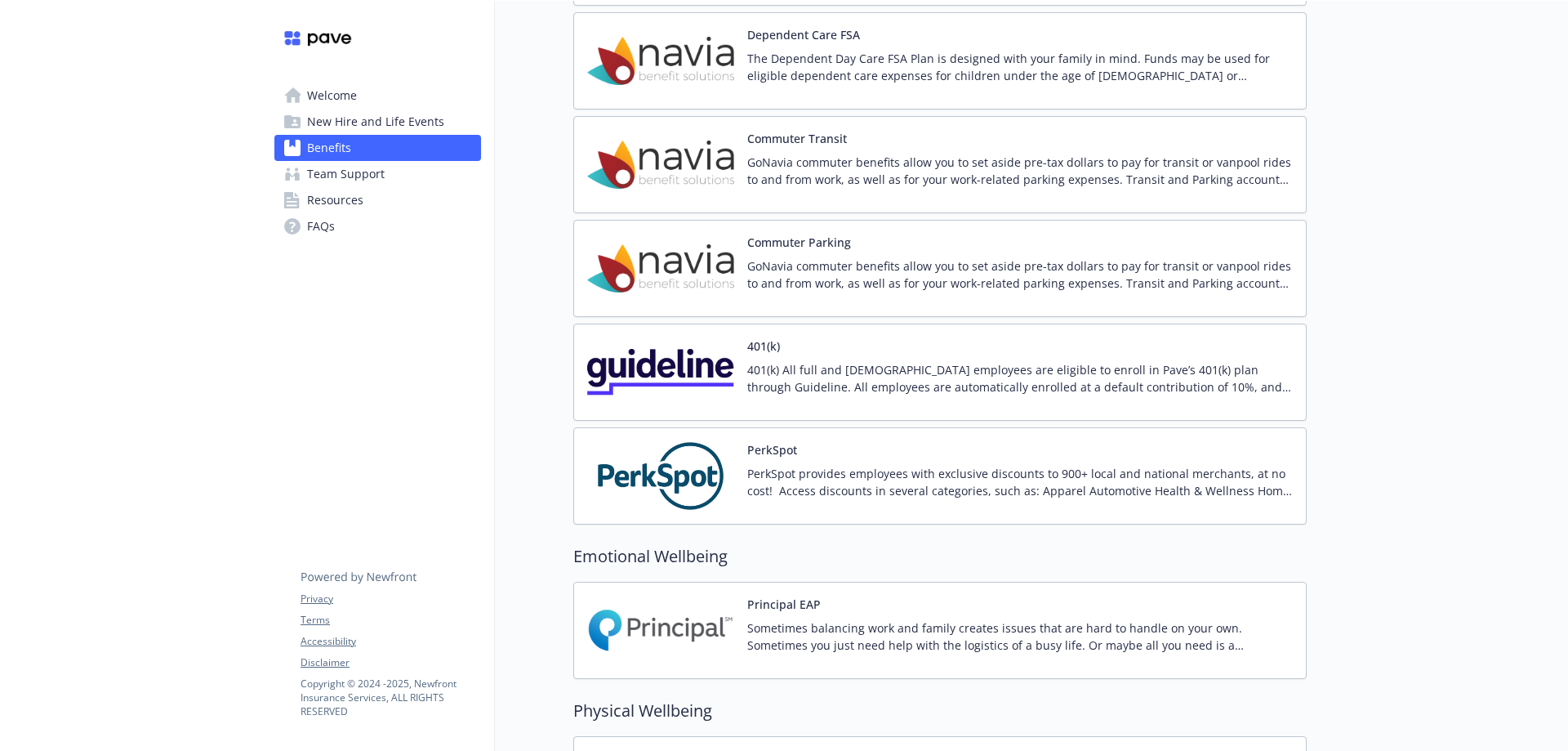
click at [790, 255] on div "Commuter Parking GoNavia commuter benefits allow you to set aside pre-tax dolla…" at bounding box center [1020, 269] width 546 height 69
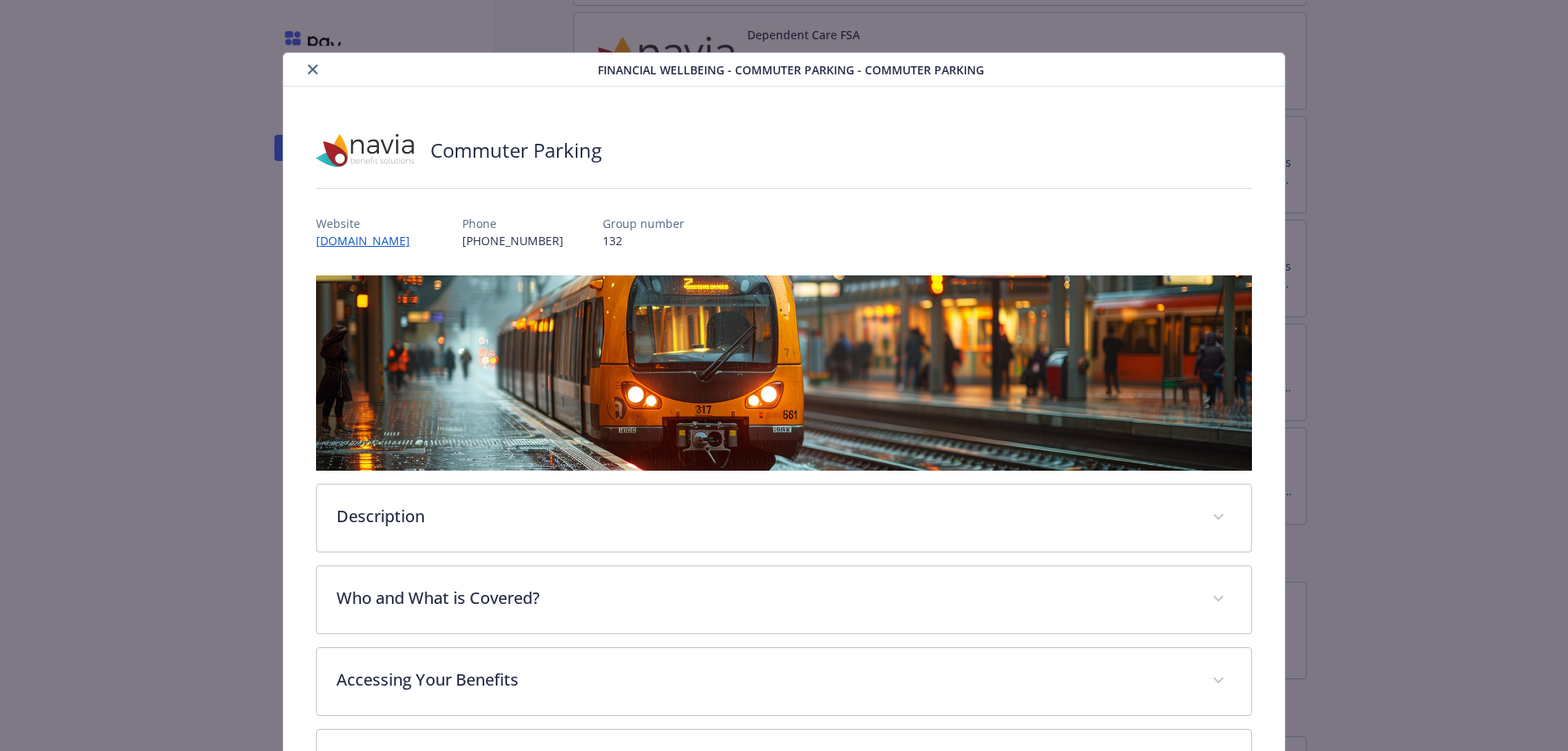
scroll to position [49, 0]
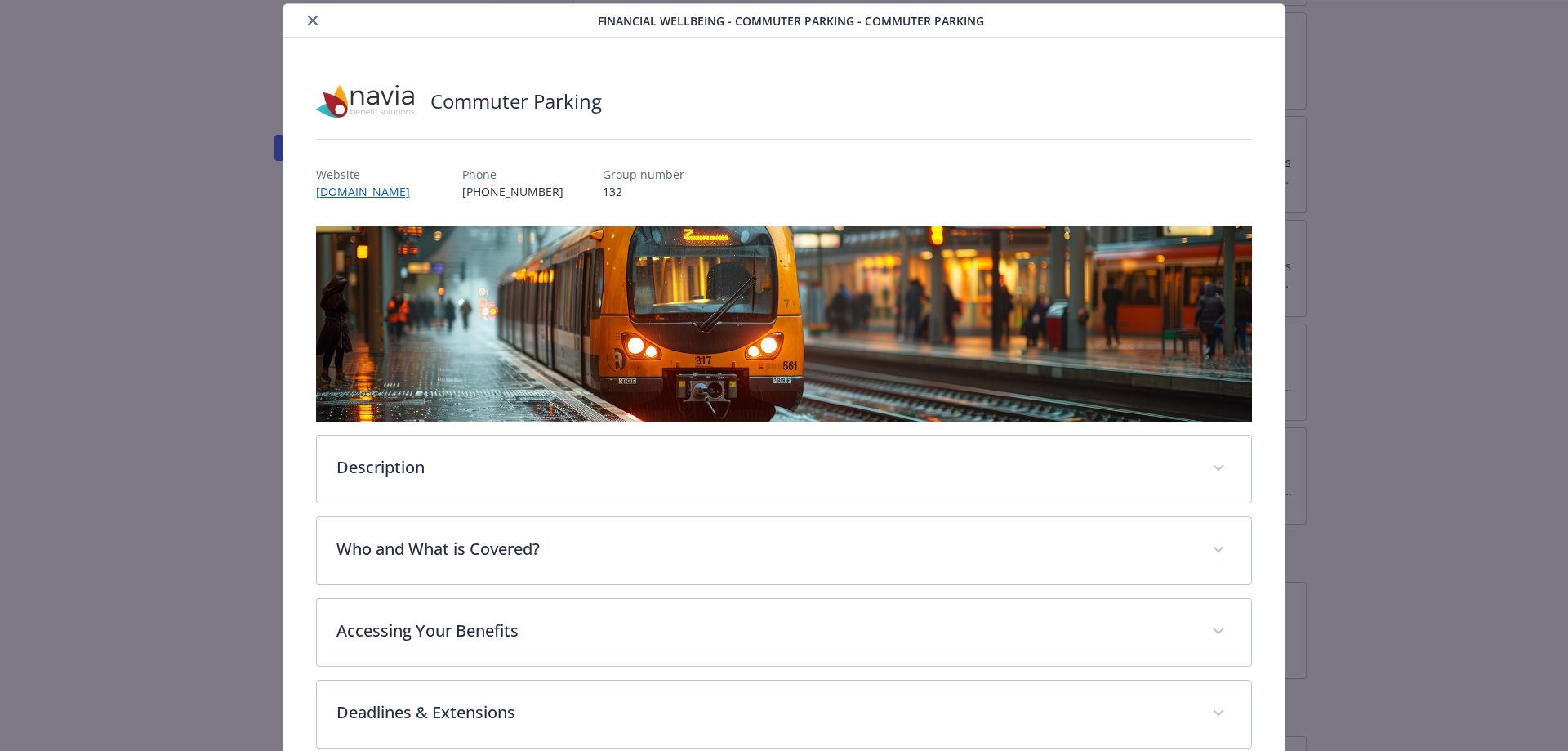
click at [312, 13] on button "close" at bounding box center [313, 21] width 20 height 20
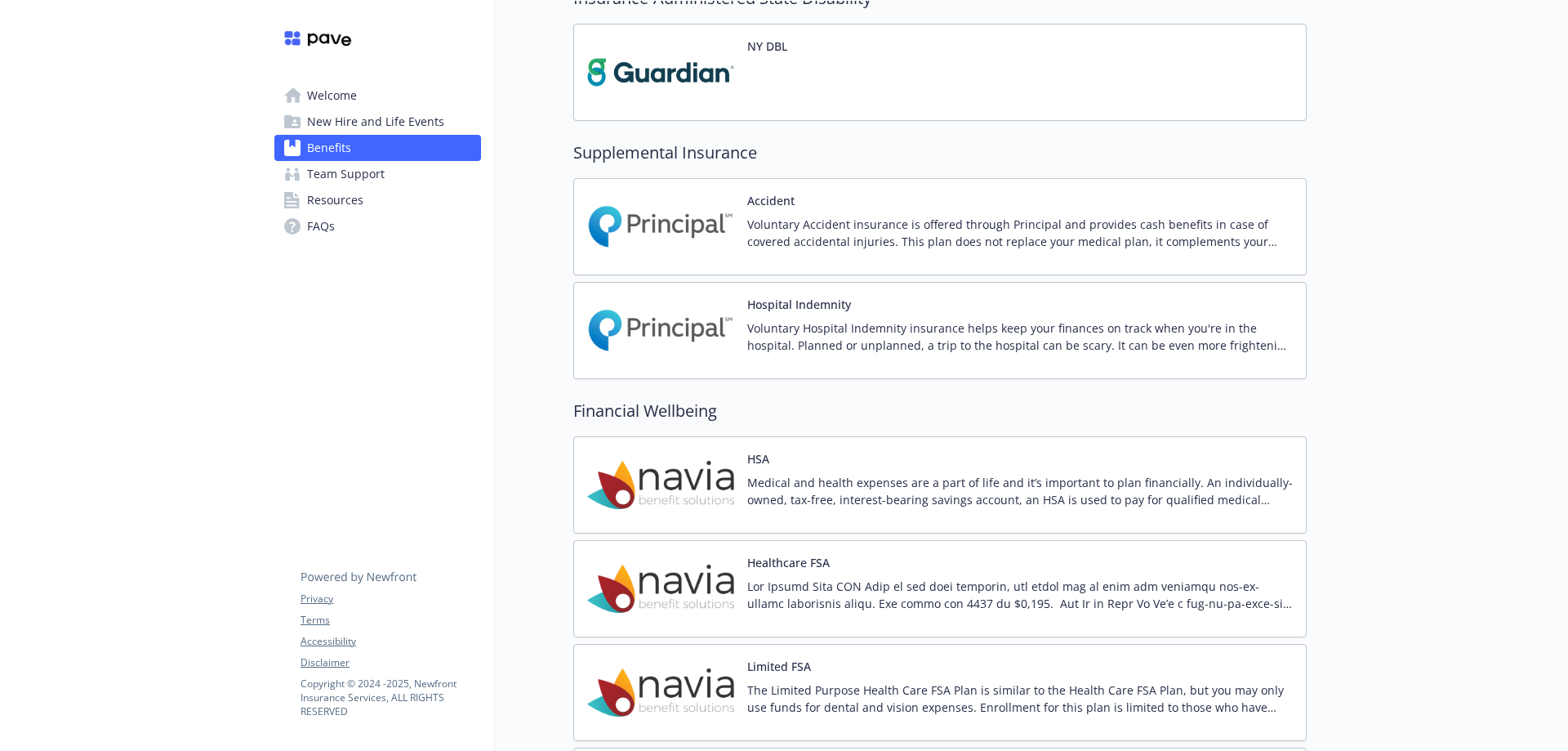
click at [747, 489] on p "Medical and health expenses are a part of life and it’s important to plan finan…" at bounding box center [1020, 490] width 546 height 34
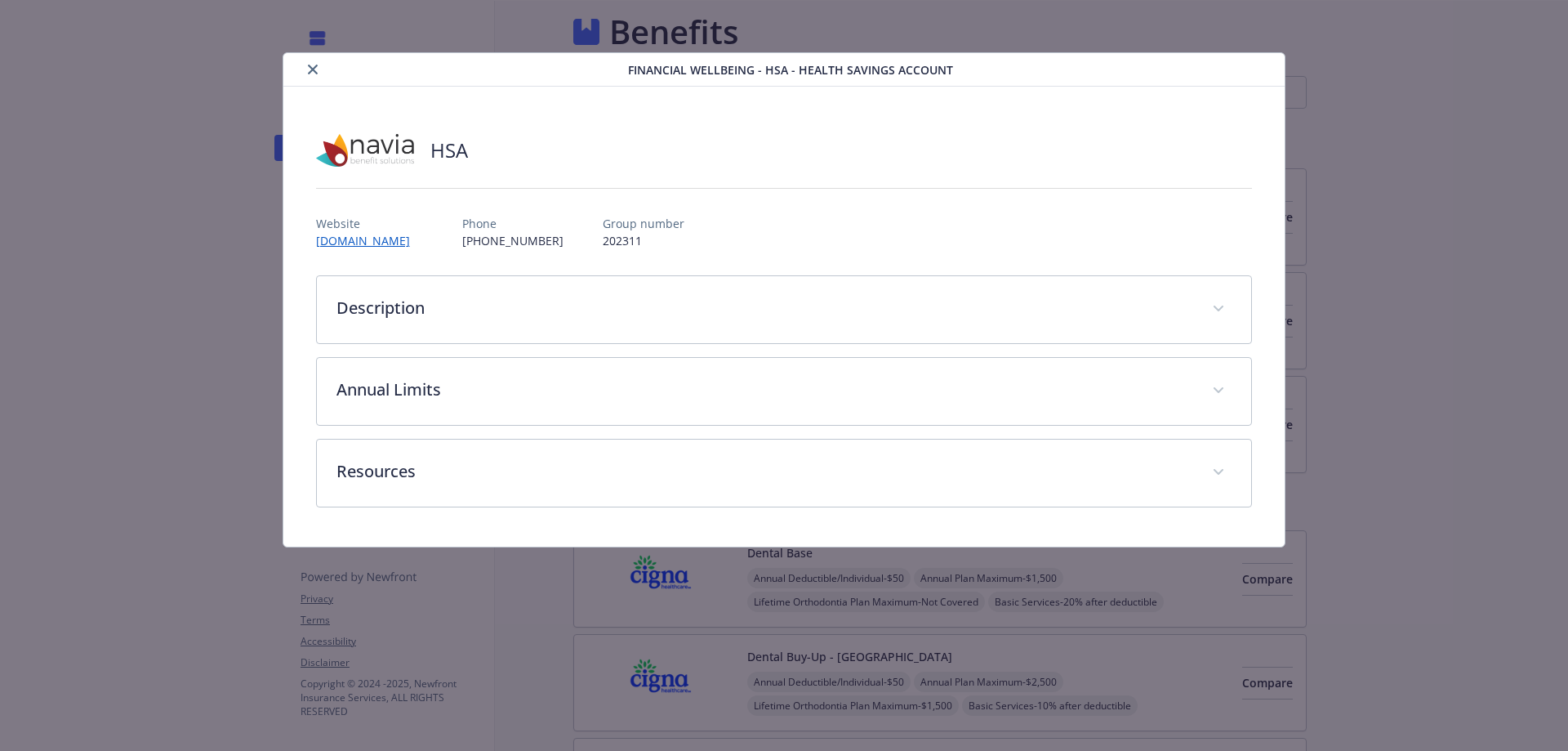
scroll to position [1552, 12]
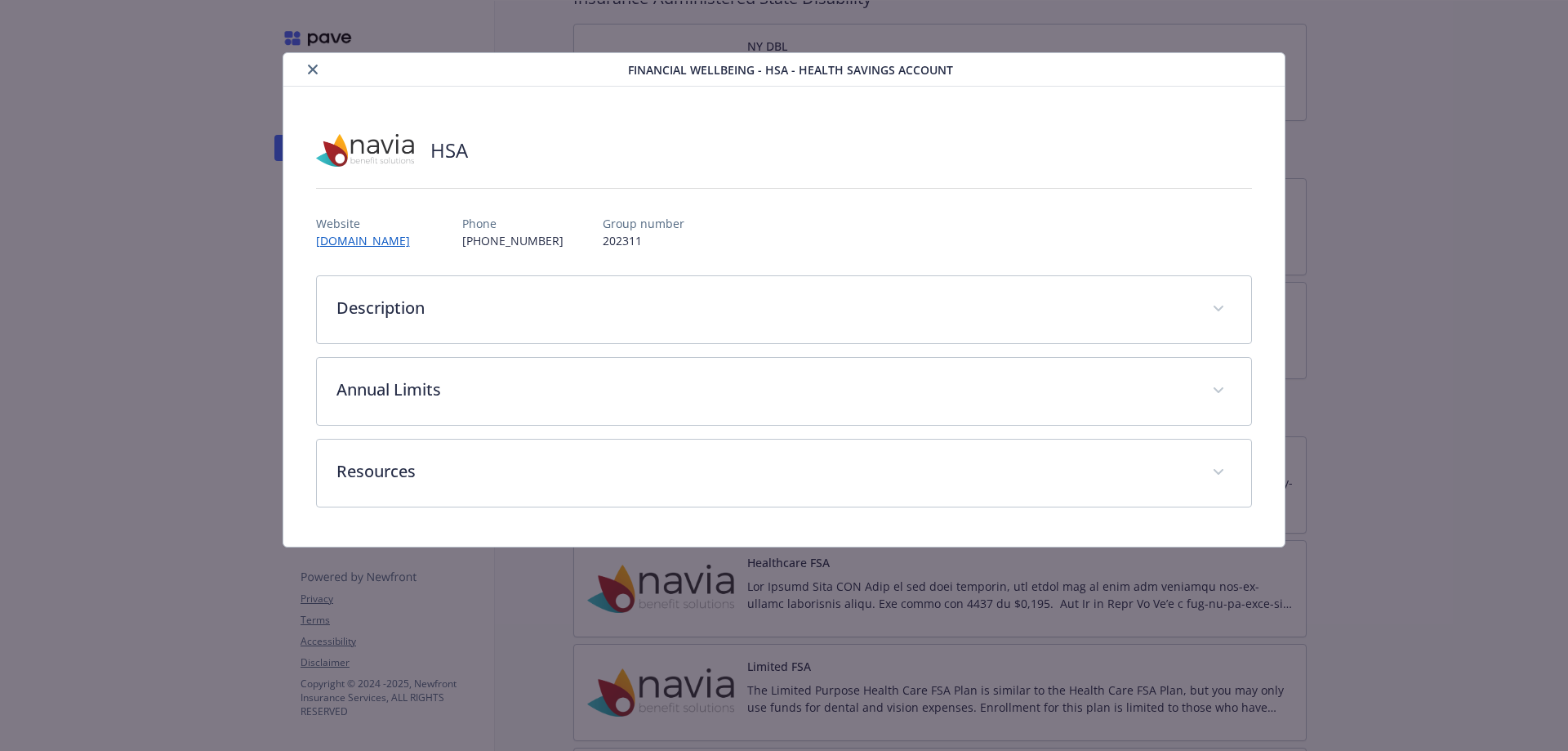
click at [314, 74] on icon "close" at bounding box center [312, 69] width 10 height 10
